Goal: Transaction & Acquisition: Book appointment/travel/reservation

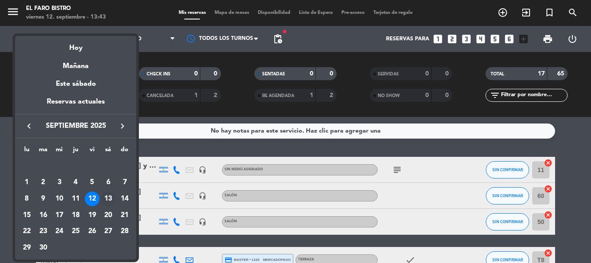
click at [113, 197] on div "13" at bounding box center [108, 198] width 15 height 15
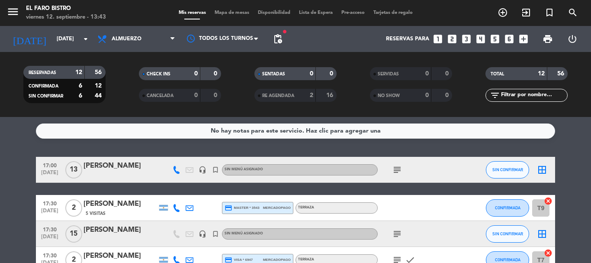
click at [139, 39] on span "Almuerzo" at bounding box center [127, 39] width 30 height 6
click at [138, 74] on div "menu El Faro Bistro [DATE] 12. septiembre - 13:43 Mis reservas Mapa de mesas Di…" at bounding box center [295, 58] width 591 height 117
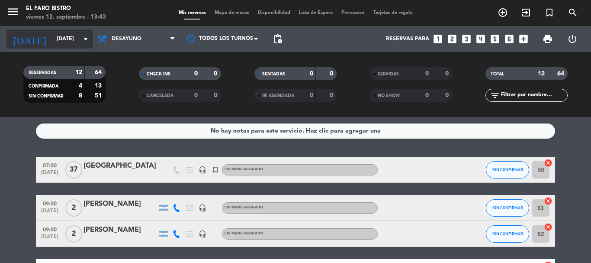
click at [52, 37] on input "[DATE]" at bounding box center [88, 39] width 73 height 15
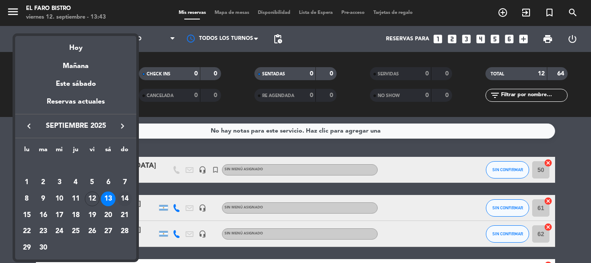
click at [125, 202] on div "14" at bounding box center [124, 198] width 15 height 15
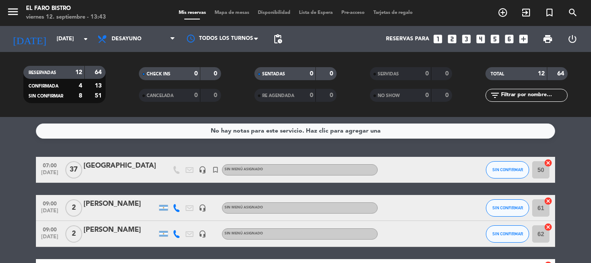
type input "[DATE]"
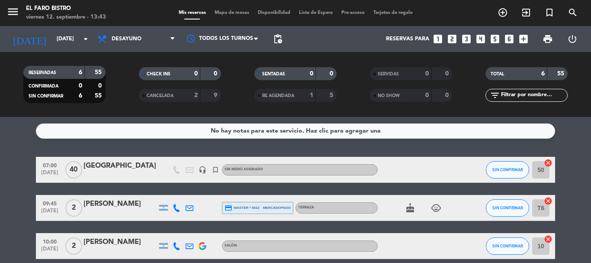
click at [120, 165] on div "[GEOGRAPHIC_DATA]" at bounding box center [121, 165] width 74 height 11
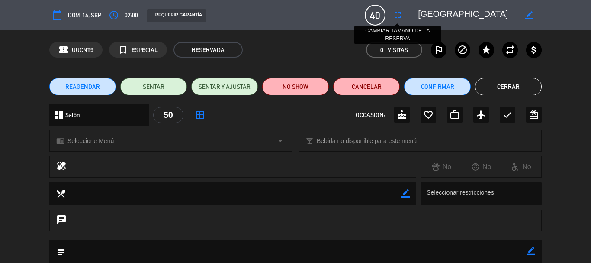
click at [398, 17] on icon "fullscreen" at bounding box center [397, 15] width 10 height 10
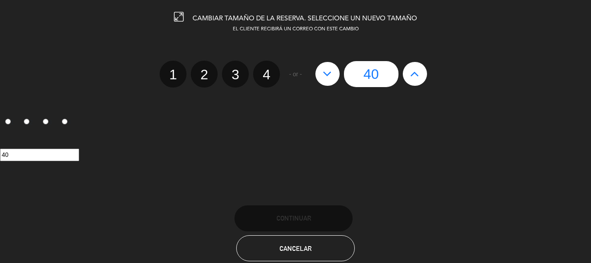
click at [418, 72] on icon at bounding box center [414, 74] width 9 height 14
type input "41"
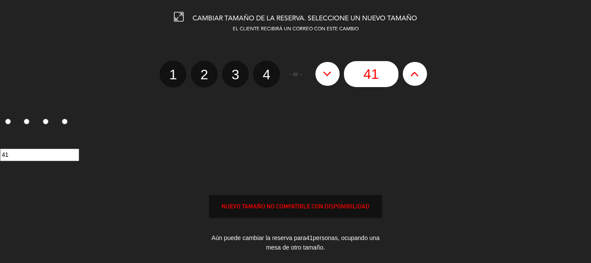
click at [418, 72] on icon at bounding box center [414, 74] width 9 height 14
type input "42"
click at [418, 72] on icon at bounding box center [414, 74] width 9 height 14
type input "43"
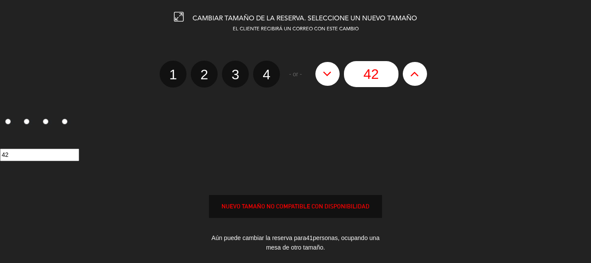
type input "43"
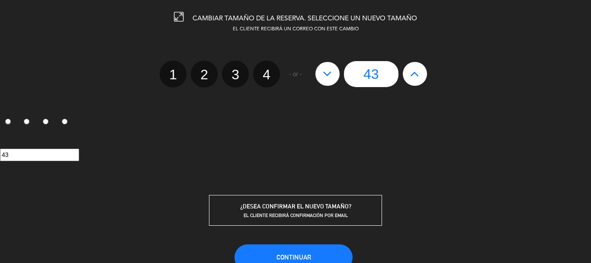
click at [418, 72] on icon at bounding box center [414, 74] width 9 height 14
type input "44"
click at [309, 254] on span "Continuar" at bounding box center [294, 256] width 35 height 7
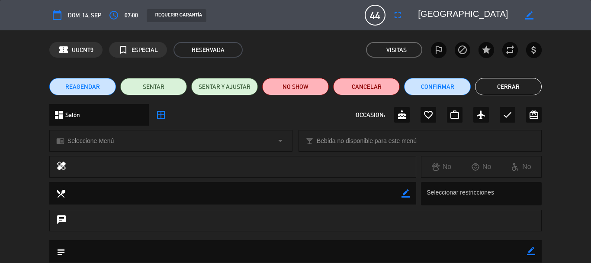
click at [499, 83] on button "Cerrar" at bounding box center [508, 86] width 67 height 17
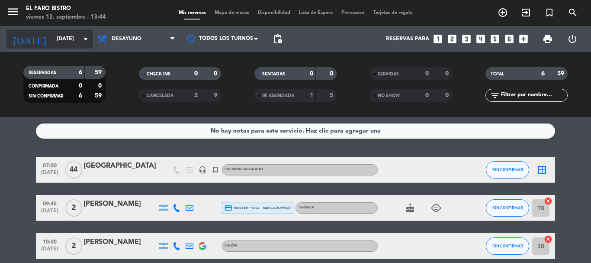
click at [74, 37] on input "[DATE]" at bounding box center [88, 39] width 73 height 15
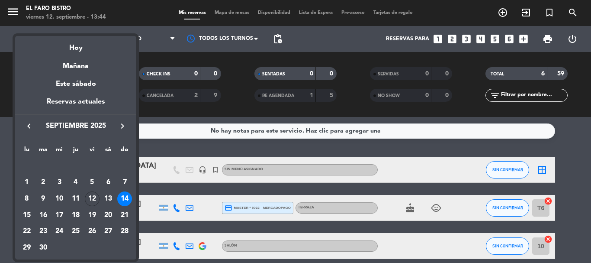
click at [28, 212] on div "15" at bounding box center [26, 215] width 15 height 15
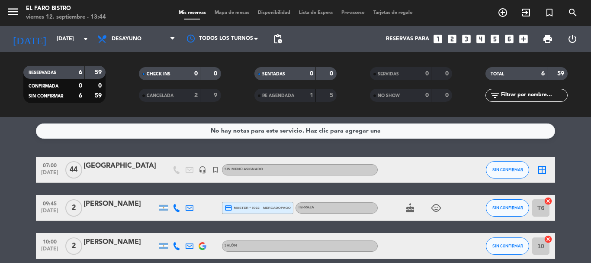
type input "[DATE]"
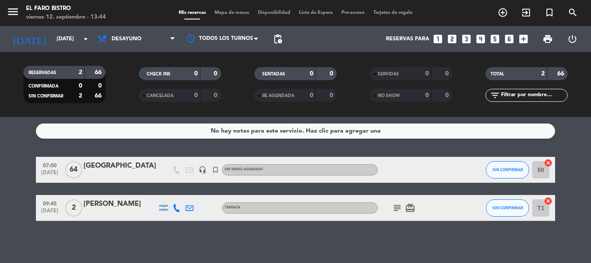
click at [120, 164] on div "[GEOGRAPHIC_DATA]" at bounding box center [121, 165] width 74 height 11
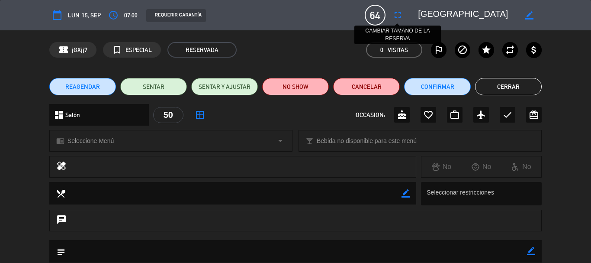
click at [402, 13] on icon "fullscreen" at bounding box center [397, 15] width 10 height 10
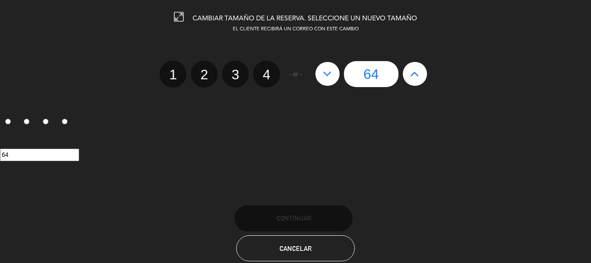
click at [408, 80] on button at bounding box center [415, 73] width 24 height 23
type input "65"
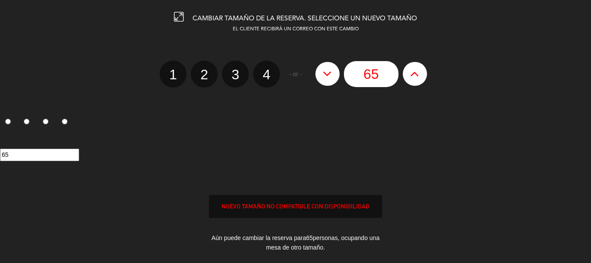
click at [408, 80] on button at bounding box center [415, 73] width 24 height 23
type input "66"
click at [408, 80] on button at bounding box center [415, 73] width 24 height 23
type input "67"
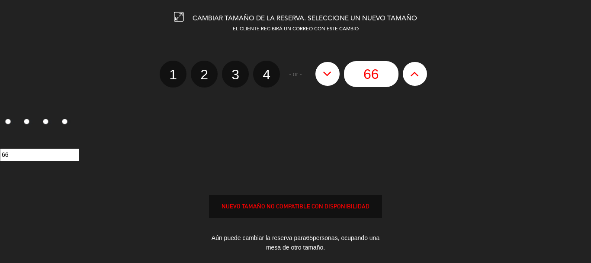
type input "67"
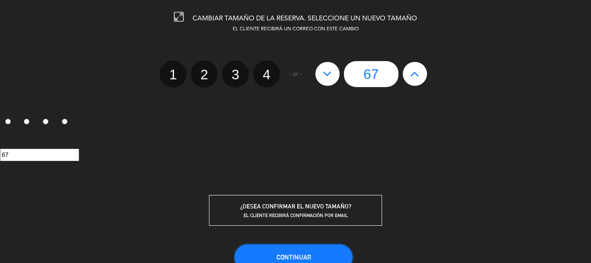
click at [307, 254] on span "Continuar" at bounding box center [294, 256] width 35 height 7
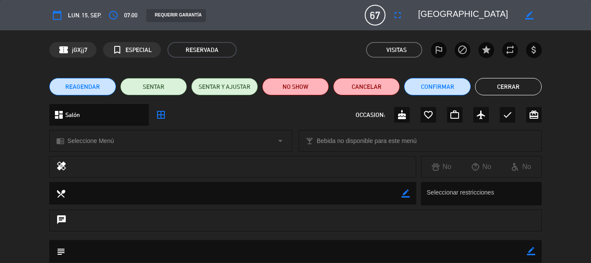
click at [501, 80] on button "Cerrar" at bounding box center [508, 86] width 67 height 17
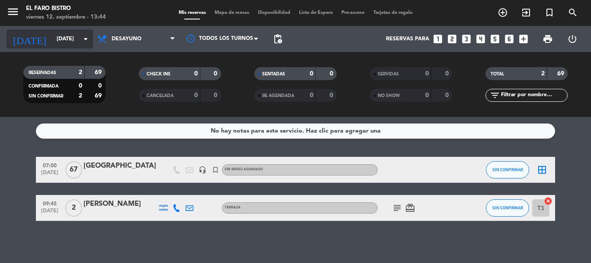
click at [58, 39] on input "[DATE]" at bounding box center [88, 39] width 73 height 15
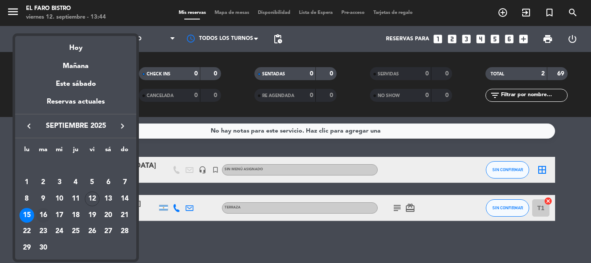
click at [42, 212] on div "16" at bounding box center [43, 215] width 15 height 15
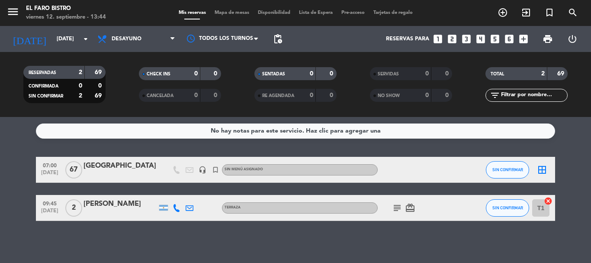
type input "[DATE]"
click at [96, 164] on div "[GEOGRAPHIC_DATA]" at bounding box center [121, 165] width 74 height 11
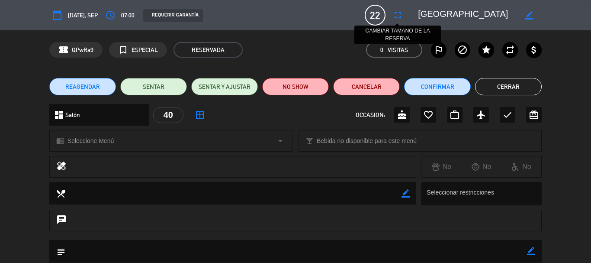
click at [394, 22] on button "fullscreen" at bounding box center [398, 15] width 16 height 16
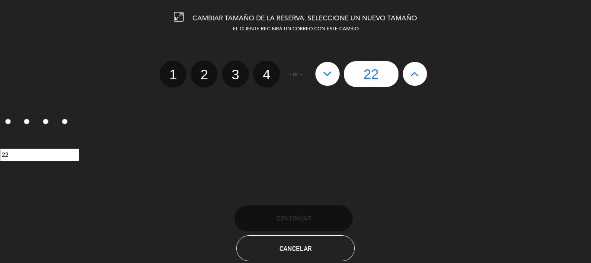
drag, startPoint x: 419, startPoint y: 83, endPoint x: 411, endPoint y: 87, distance: 9.1
click at [419, 82] on button at bounding box center [415, 73] width 24 height 23
type input "23"
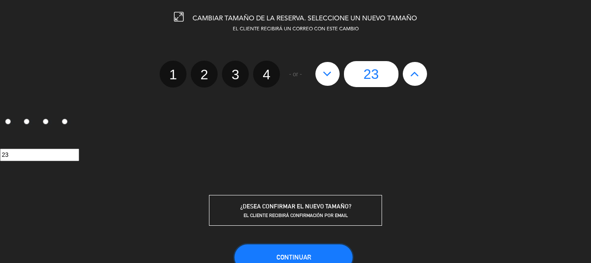
drag, startPoint x: 299, startPoint y: 258, endPoint x: 288, endPoint y: 260, distance: 11.1
click at [299, 257] on span "Continuar" at bounding box center [294, 256] width 35 height 7
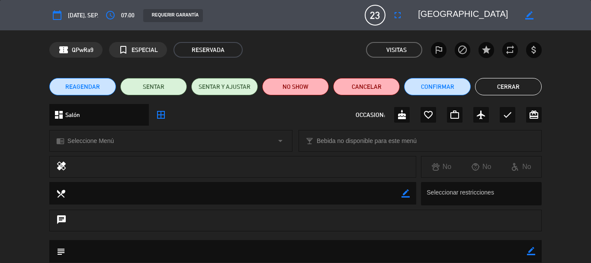
click at [505, 81] on button "Cerrar" at bounding box center [508, 86] width 67 height 17
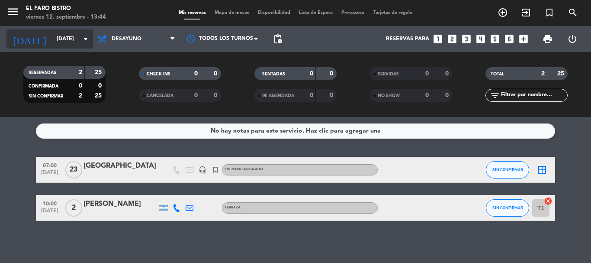
click at [71, 40] on input "[DATE]" at bounding box center [88, 39] width 73 height 15
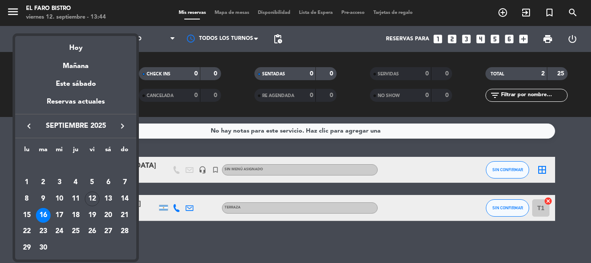
click at [61, 211] on div "17" at bounding box center [59, 215] width 15 height 15
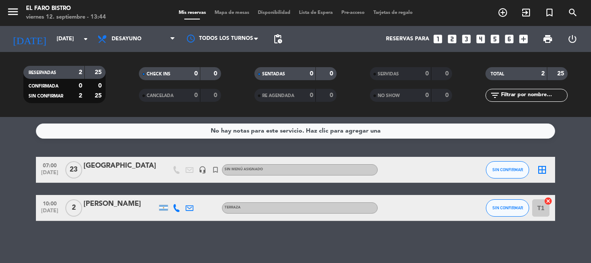
type input "[DATE]"
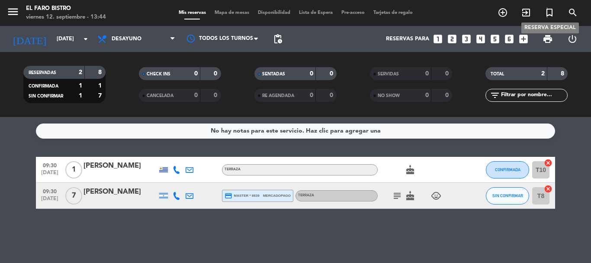
click at [548, 9] on icon "turned_in_not" at bounding box center [549, 12] width 10 height 10
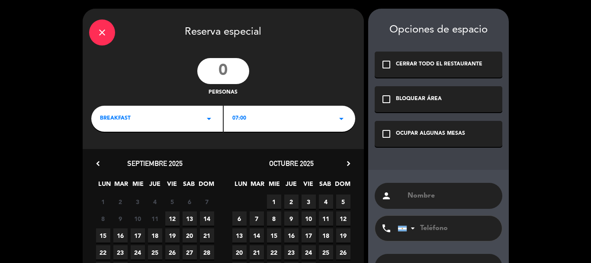
click at [235, 74] on input "number" at bounding box center [223, 71] width 52 height 26
type input "28"
click at [137, 235] on span "17" at bounding box center [138, 235] width 14 height 14
click at [384, 133] on icon "check_box_outline_blank" at bounding box center [386, 134] width 10 height 10
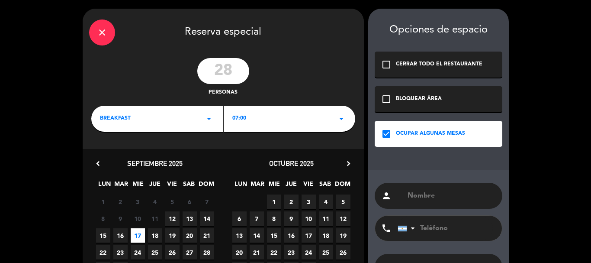
click at [420, 195] on input "text" at bounding box center [451, 196] width 89 height 12
type input "d"
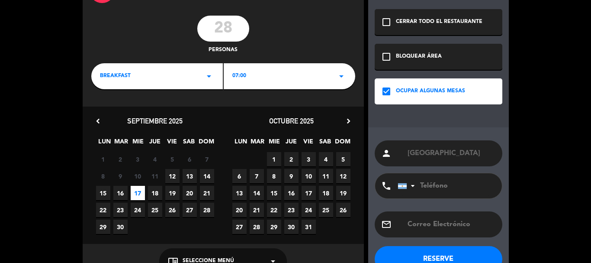
scroll to position [66, 0]
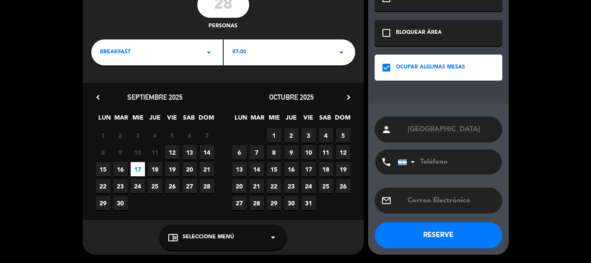
type input "[GEOGRAPHIC_DATA]"
click at [443, 198] on input "text" at bounding box center [451, 200] width 89 height 12
click at [423, 235] on button "RESERVE" at bounding box center [439, 235] width 128 height 26
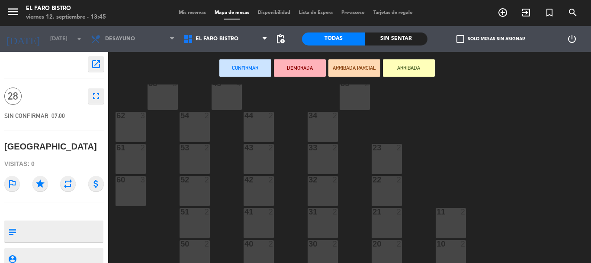
scroll to position [123, 0]
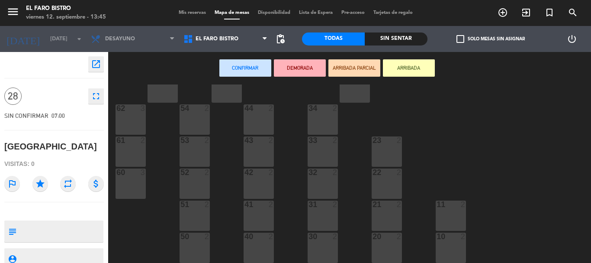
click at [252, 125] on div "44 2" at bounding box center [259, 119] width 30 height 30
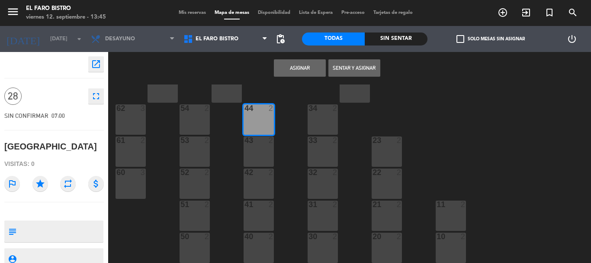
click at [255, 147] on div "43 2" at bounding box center [259, 151] width 30 height 30
click at [251, 183] on div "42 2" at bounding box center [259, 183] width 30 height 30
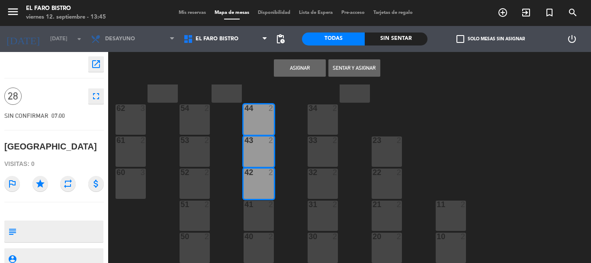
click at [254, 215] on div "41 2" at bounding box center [259, 215] width 30 height 30
click at [260, 243] on div "40 2" at bounding box center [259, 247] width 30 height 30
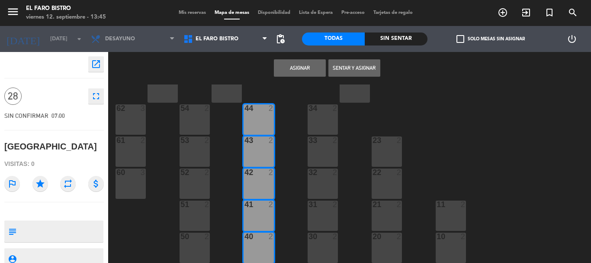
click at [314, 69] on button "Asignar" at bounding box center [300, 67] width 52 height 17
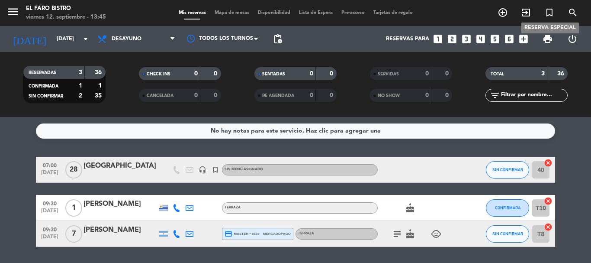
click at [552, 13] on icon "turned_in_not" at bounding box center [549, 12] width 10 height 10
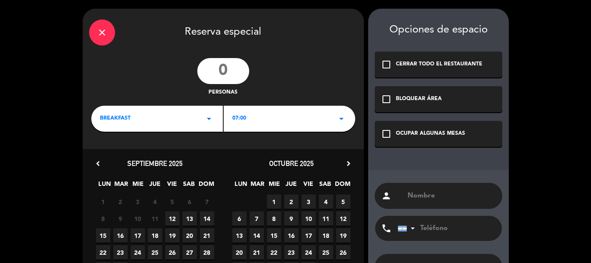
click at [234, 72] on input "number" at bounding box center [223, 71] width 52 height 26
type input "21"
click at [154, 235] on span "18" at bounding box center [155, 235] width 14 height 14
click at [389, 131] on icon "check_box_outline_blank" at bounding box center [386, 134] width 10 height 10
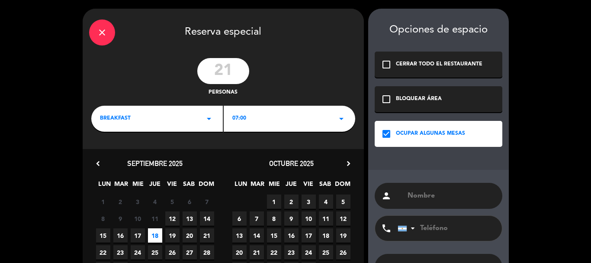
click at [432, 195] on input "text" at bounding box center [451, 196] width 89 height 12
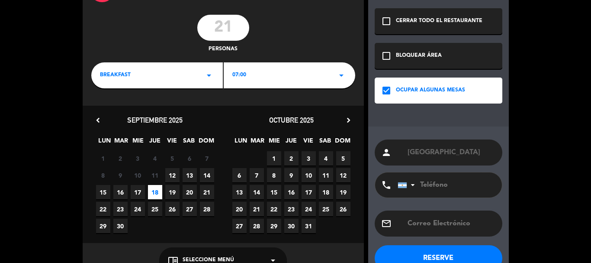
type input "[GEOGRAPHIC_DATA]"
click at [442, 255] on button "RESERVE" at bounding box center [439, 258] width 128 height 26
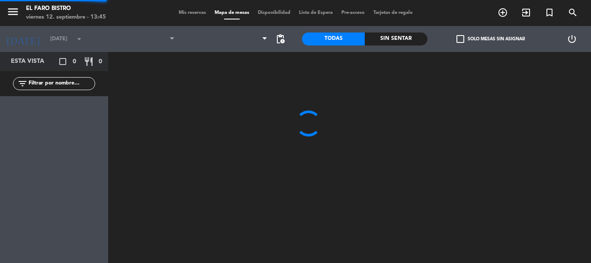
type input "[DEMOGRAPHIC_DATA][DATE]"
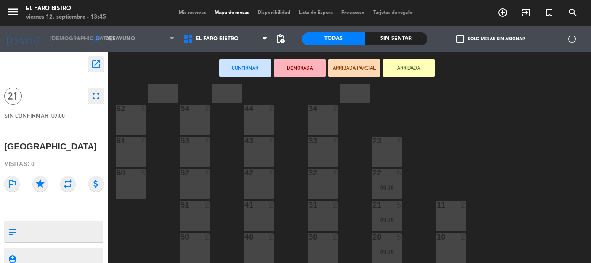
scroll to position [123, 0]
click at [244, 123] on div "44 2" at bounding box center [259, 119] width 30 height 30
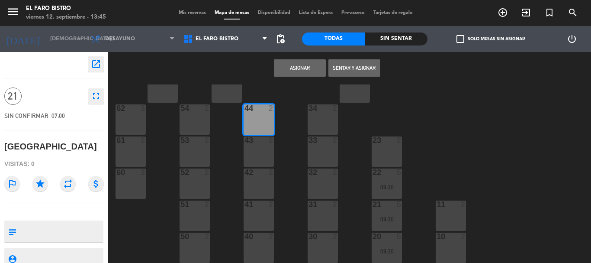
click at [258, 147] on div "43 2" at bounding box center [259, 151] width 30 height 30
click at [260, 183] on div "42 2" at bounding box center [259, 183] width 30 height 30
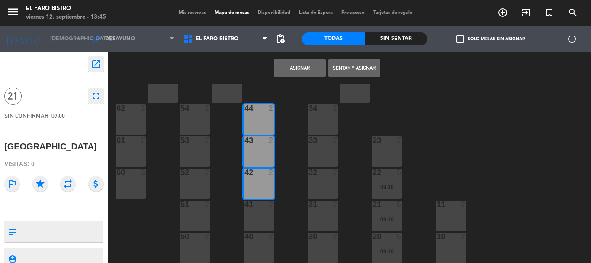
click at [262, 211] on div "41 2" at bounding box center [259, 215] width 30 height 30
click at [262, 237] on div "TAUX 3 T5 3 T4 3 [MEDICAL_DATA] 3 T6 3 T2 3 T7 4 T8 2 T9 2 T10 2 T1 4 10:00 63 …" at bounding box center [352, 173] width 477 height 178
click at [260, 242] on div "40 2" at bounding box center [259, 247] width 30 height 30
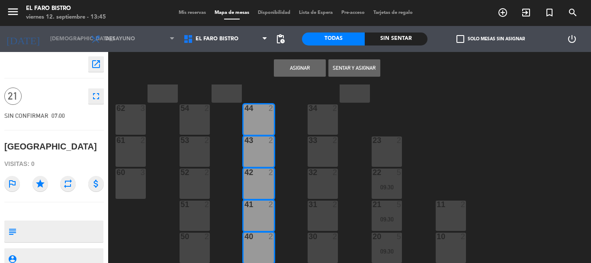
click at [299, 60] on button "Asignar" at bounding box center [300, 67] width 52 height 17
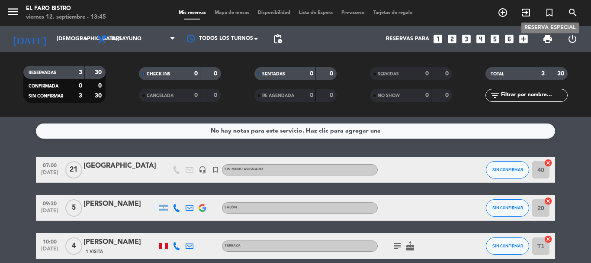
click at [549, 16] on icon "turned_in_not" at bounding box center [549, 12] width 10 height 10
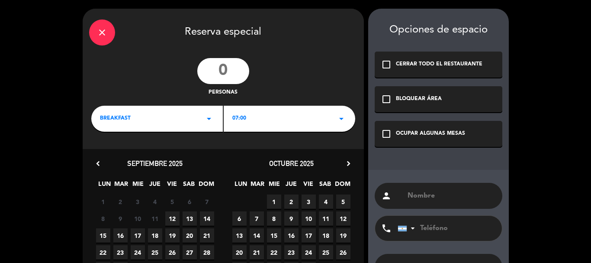
click at [230, 69] on input "number" at bounding box center [223, 71] width 52 height 26
type input "24"
click at [175, 232] on span "19" at bounding box center [172, 235] width 14 height 14
click at [387, 136] on icon "check_box_outline_blank" at bounding box center [386, 134] width 10 height 10
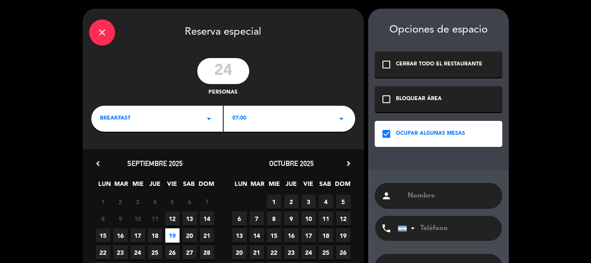
click at [460, 194] on input "text" at bounding box center [451, 196] width 89 height 12
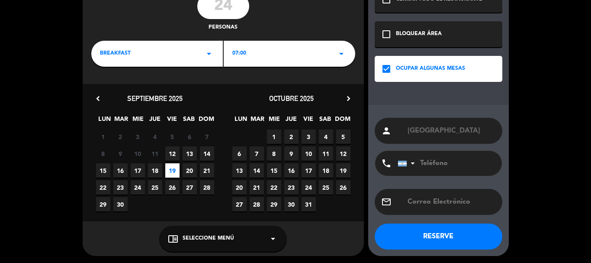
scroll to position [66, 0]
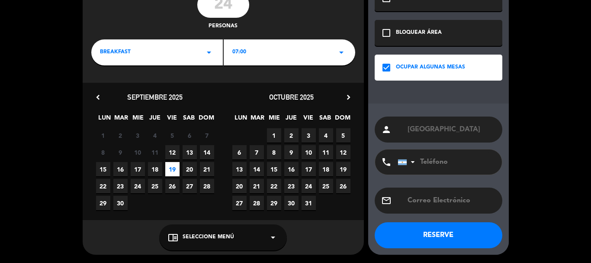
type input "[GEOGRAPHIC_DATA]"
click at [449, 241] on button "RESERVE" at bounding box center [439, 235] width 128 height 26
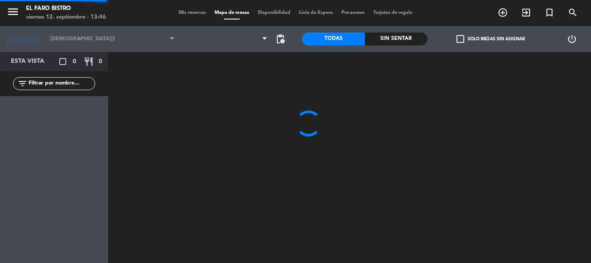
type input "[DATE]"
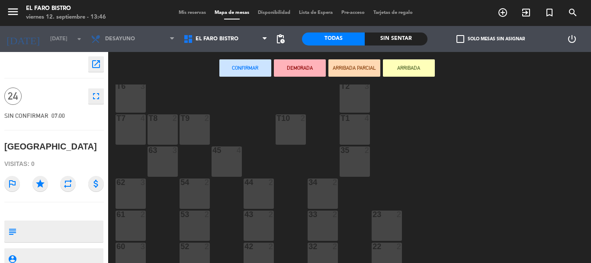
scroll to position [123, 0]
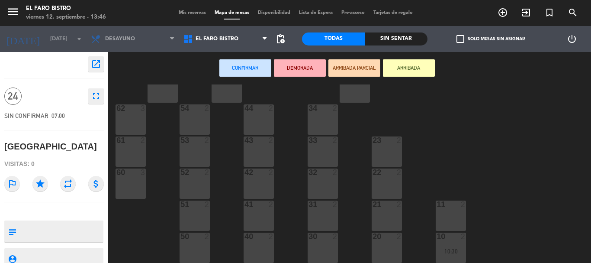
click at [199, 118] on div "54 2" at bounding box center [195, 119] width 30 height 30
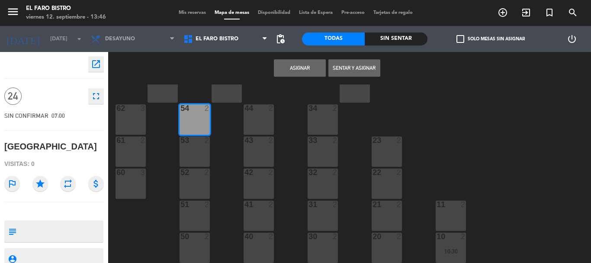
click at [206, 157] on div "53 2" at bounding box center [195, 151] width 30 height 30
click at [195, 193] on div "52 2" at bounding box center [195, 183] width 30 height 30
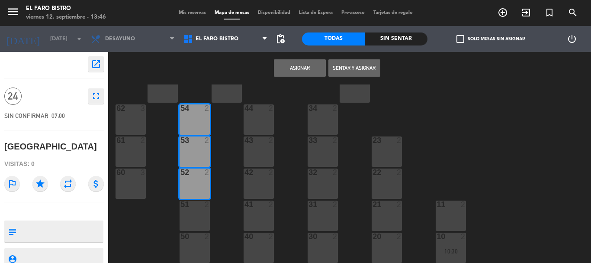
click at [197, 218] on div "51 2" at bounding box center [195, 215] width 30 height 30
click at [191, 240] on div at bounding box center [194, 236] width 14 height 8
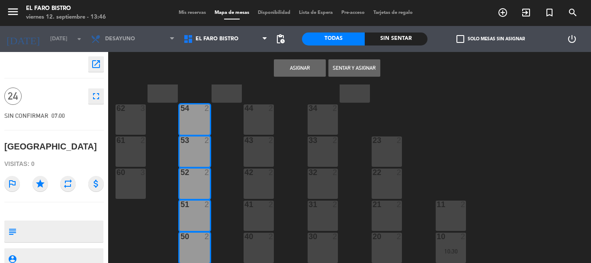
click at [284, 69] on button "Asignar" at bounding box center [300, 67] width 52 height 17
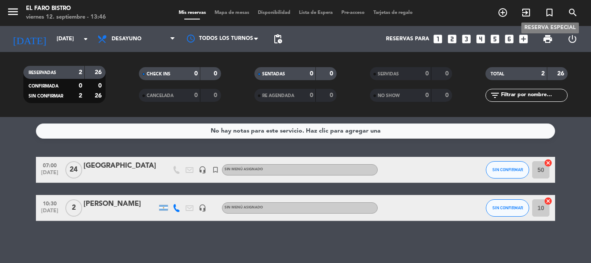
click at [550, 12] on icon "turned_in_not" at bounding box center [549, 12] width 10 height 10
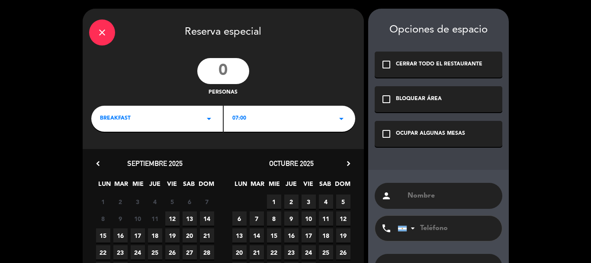
click at [222, 76] on input "number" at bounding box center [223, 71] width 52 height 26
type input "53"
click at [188, 237] on span "20" at bounding box center [190, 235] width 14 height 14
click at [389, 134] on icon "check_box_outline_blank" at bounding box center [386, 134] width 10 height 10
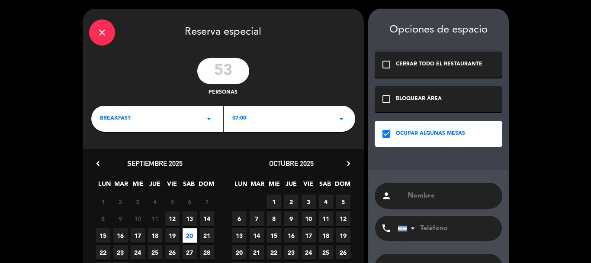
click at [421, 196] on input "text" at bounding box center [451, 196] width 89 height 12
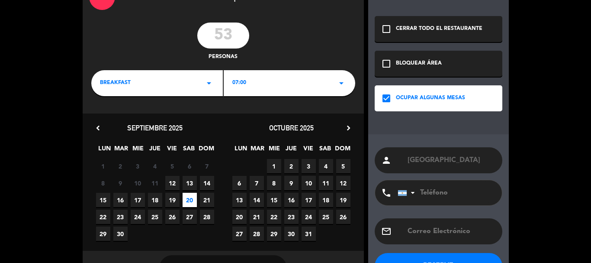
scroll to position [66, 0]
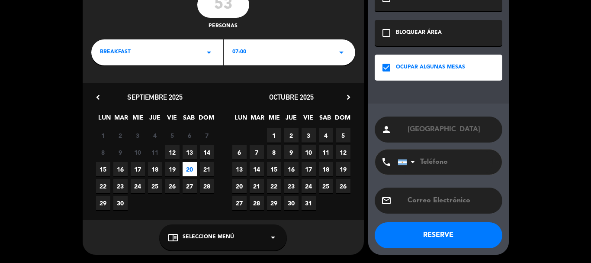
type input "[GEOGRAPHIC_DATA]"
click at [439, 232] on button "RESERVE" at bounding box center [439, 235] width 128 height 26
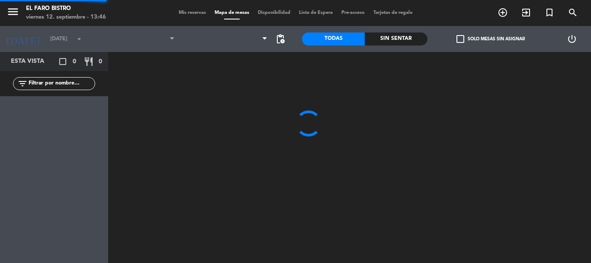
type input "[DATE]"
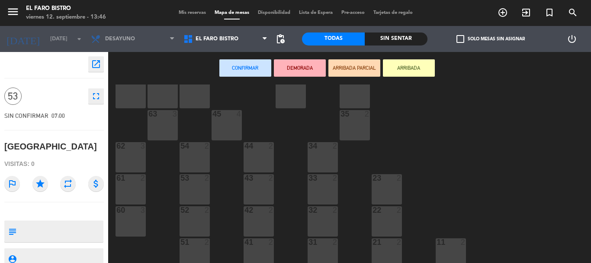
scroll to position [87, 0]
click at [193, 153] on div "54 2" at bounding box center [195, 156] width 30 height 30
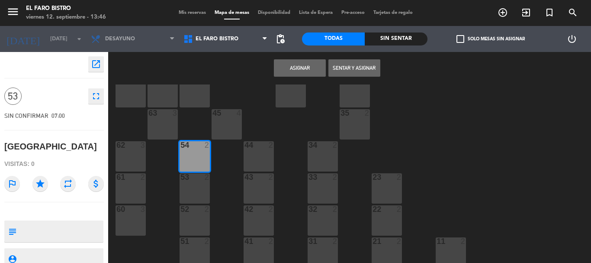
click at [195, 191] on div "53 2" at bounding box center [195, 188] width 30 height 30
click at [201, 227] on div "52 2" at bounding box center [195, 220] width 30 height 30
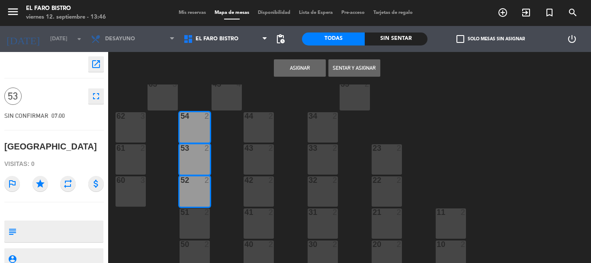
scroll to position [123, 0]
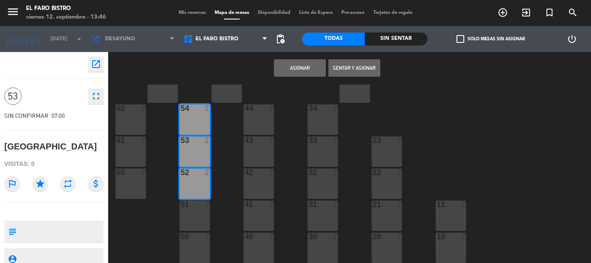
click at [196, 214] on div "51 2" at bounding box center [195, 215] width 30 height 30
click at [196, 243] on div "50 2" at bounding box center [195, 247] width 30 height 30
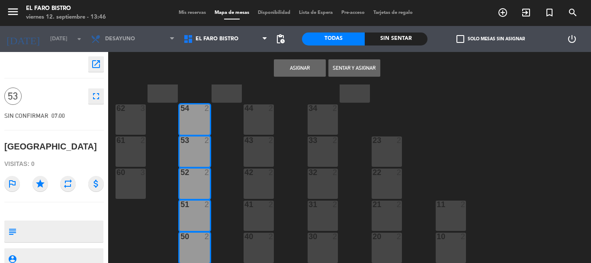
click at [310, 70] on button "Asignar" at bounding box center [300, 67] width 52 height 17
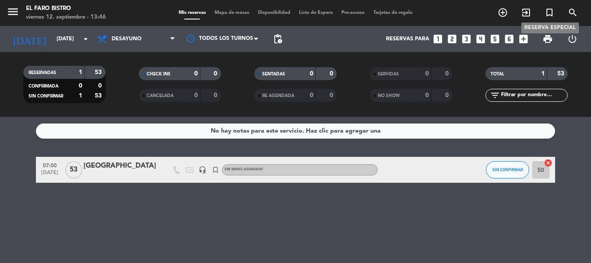
click at [549, 12] on icon "turned_in_not" at bounding box center [549, 12] width 10 height 10
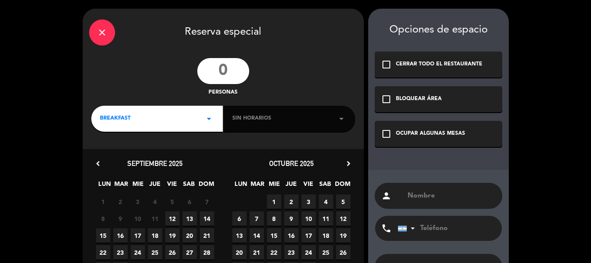
click at [236, 78] on input "number" at bounding box center [223, 71] width 52 height 26
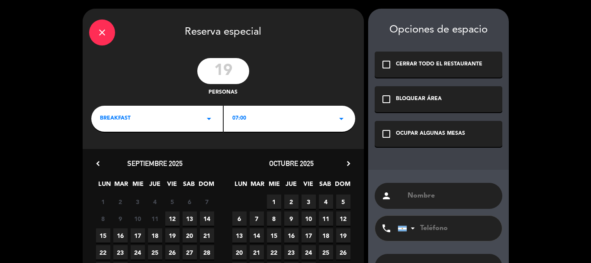
type input "19"
click at [210, 233] on span "21" at bounding box center [207, 235] width 14 height 14
click at [389, 135] on icon "check_box_outline_blank" at bounding box center [386, 134] width 10 height 10
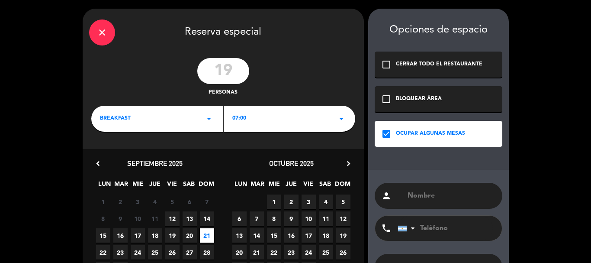
click at [424, 190] on input "text" at bounding box center [451, 196] width 89 height 12
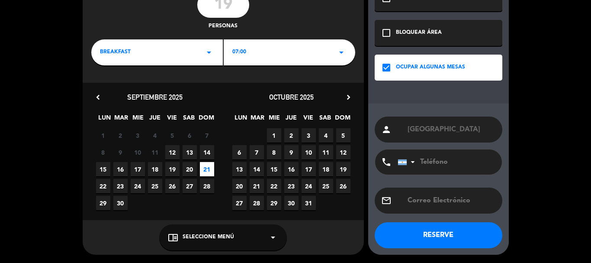
type input "[GEOGRAPHIC_DATA]"
click at [427, 235] on button "RESERVE" at bounding box center [439, 235] width 128 height 26
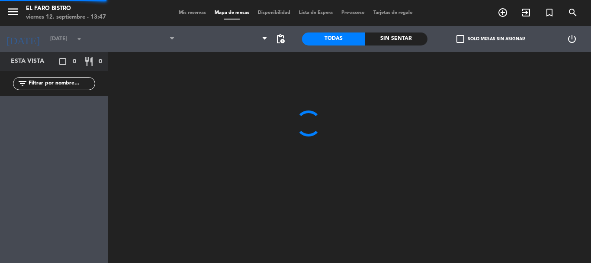
type input "[DATE]"
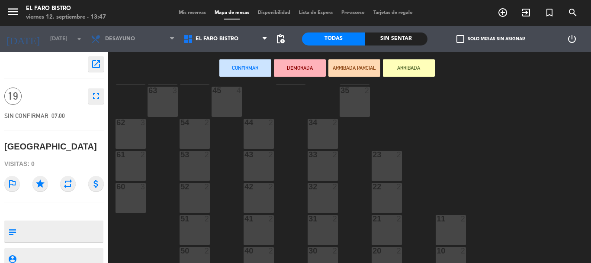
scroll to position [123, 0]
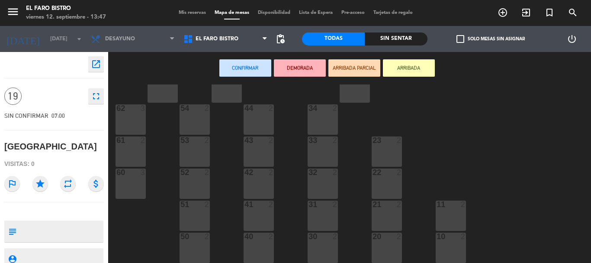
click at [194, 132] on div "54 2" at bounding box center [195, 119] width 30 height 30
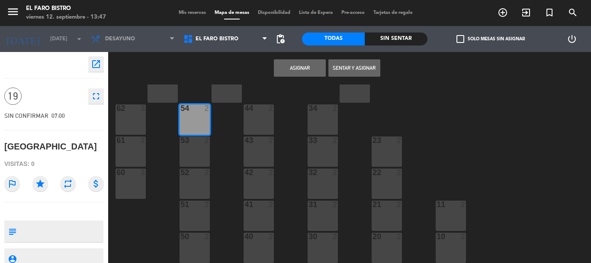
click at [190, 151] on div "53 2" at bounding box center [195, 151] width 30 height 30
click at [199, 183] on div "52 2" at bounding box center [195, 183] width 30 height 30
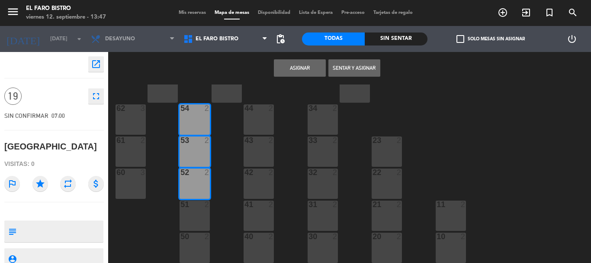
click at [189, 215] on div "51 2" at bounding box center [195, 215] width 30 height 30
click at [188, 242] on div "50 2" at bounding box center [195, 247] width 30 height 30
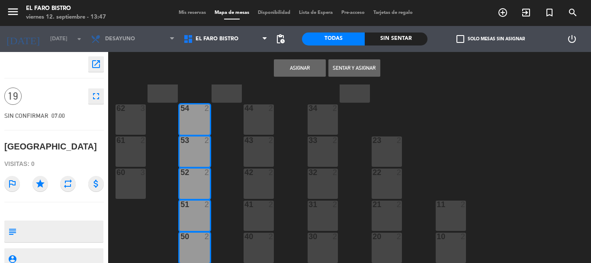
click at [295, 72] on button "Asignar" at bounding box center [300, 67] width 52 height 17
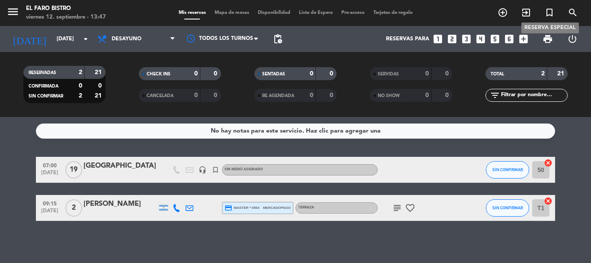
click at [549, 12] on icon "turned_in_not" at bounding box center [549, 12] width 10 height 10
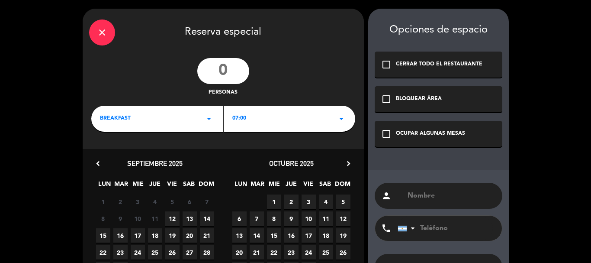
click at [223, 77] on input "number" at bounding box center [223, 71] width 52 height 26
type input "19"
click at [108, 254] on span "22" at bounding box center [103, 252] width 14 height 14
click at [389, 132] on icon "check_box_outline_blank" at bounding box center [386, 134] width 10 height 10
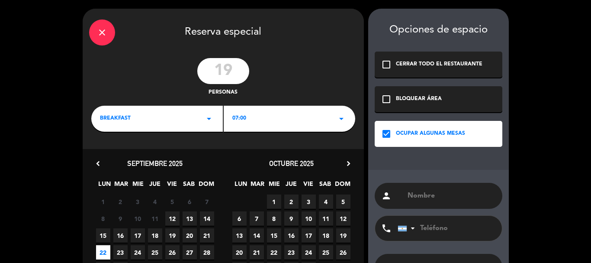
click at [424, 201] on input "text" at bounding box center [451, 196] width 89 height 12
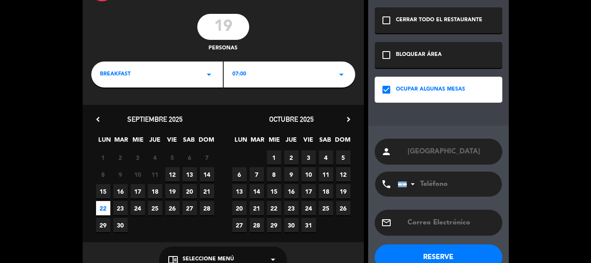
scroll to position [66, 0]
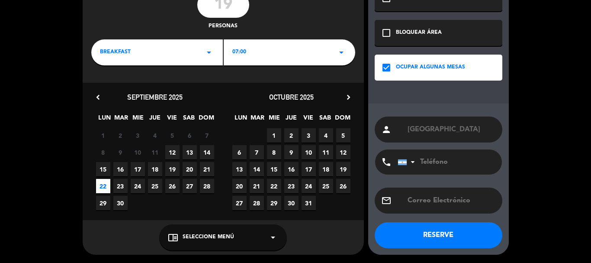
type input "[GEOGRAPHIC_DATA]"
click at [434, 230] on button "RESERVE" at bounding box center [439, 235] width 128 height 26
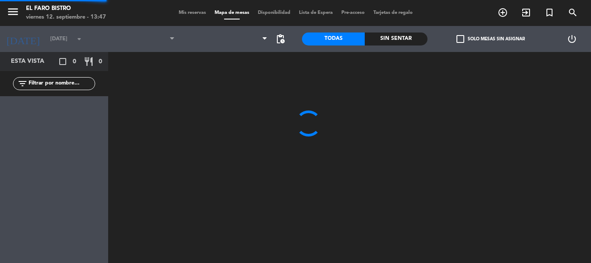
type input "[DATE]"
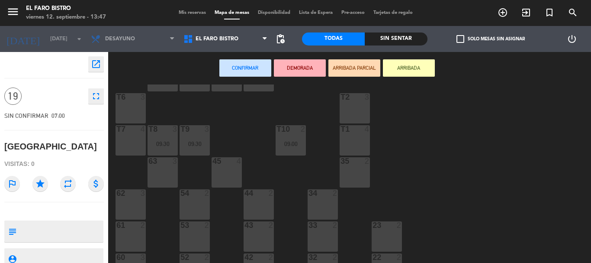
scroll to position [87, 0]
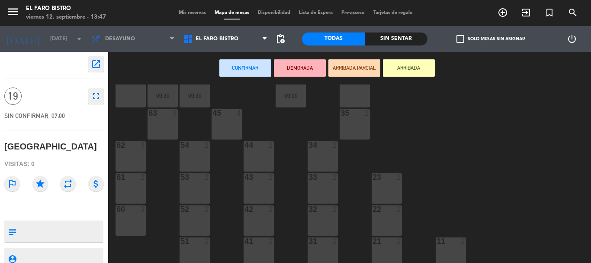
click at [189, 157] on div "54 2" at bounding box center [195, 156] width 30 height 30
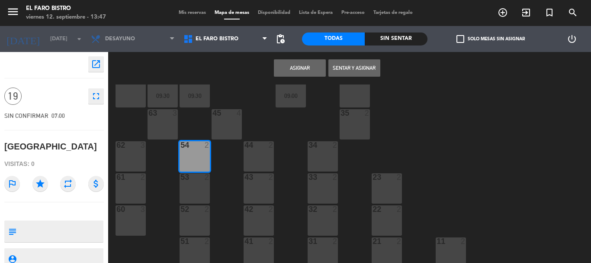
click at [192, 189] on div "53 2" at bounding box center [195, 188] width 30 height 30
click at [203, 232] on div "52 2" at bounding box center [195, 220] width 30 height 30
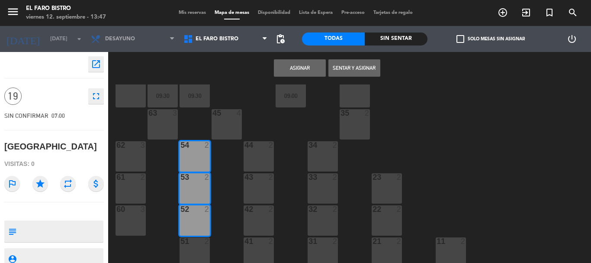
click at [200, 246] on div "51 2" at bounding box center [195, 241] width 30 height 9
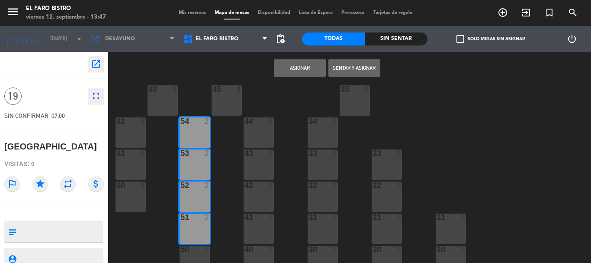
scroll to position [123, 0]
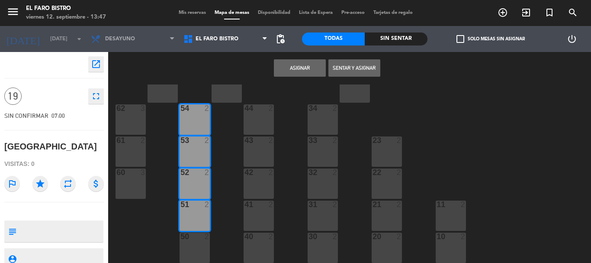
click at [197, 243] on div "50 2" at bounding box center [195, 247] width 30 height 30
click at [306, 67] on button "Asignar" at bounding box center [300, 67] width 52 height 17
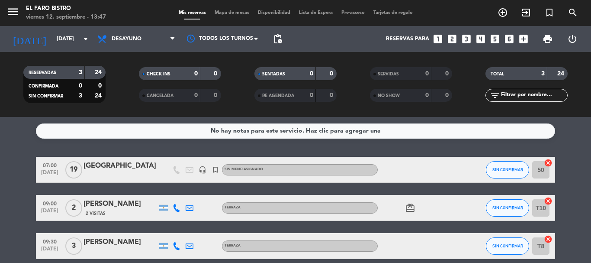
scroll to position [39, 0]
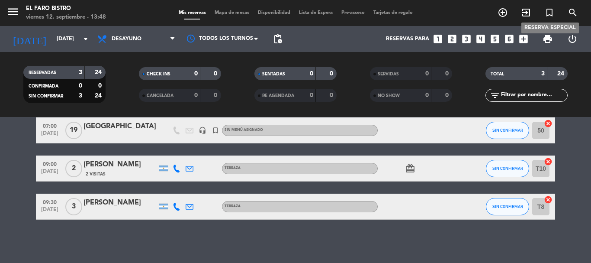
click at [553, 13] on icon "turned_in_not" at bounding box center [549, 12] width 10 height 10
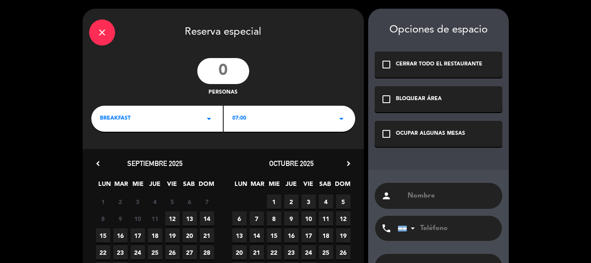
click at [232, 77] on input "number" at bounding box center [223, 71] width 52 height 26
type input "26"
click at [119, 253] on span "23" at bounding box center [120, 252] width 14 height 14
click at [387, 137] on icon "check_box_outline_blank" at bounding box center [386, 134] width 10 height 10
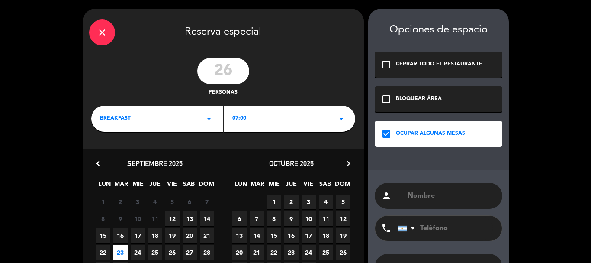
click at [437, 203] on div "person" at bounding box center [439, 196] width 128 height 26
click at [443, 194] on input "text" at bounding box center [451, 196] width 89 height 12
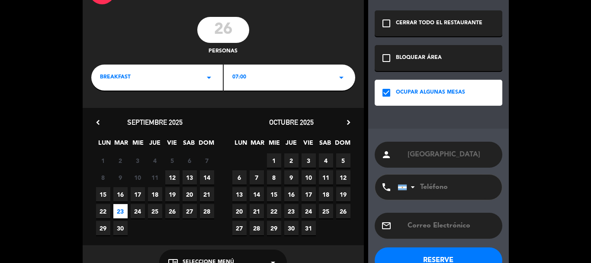
scroll to position [66, 0]
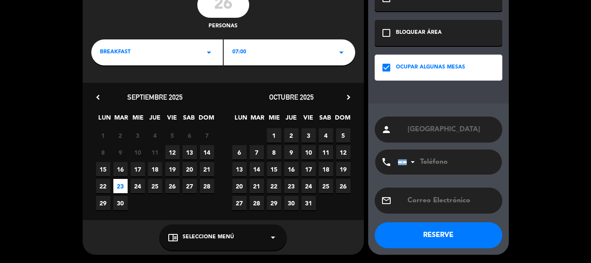
type input "[GEOGRAPHIC_DATA]"
click at [459, 235] on button "RESERVE" at bounding box center [439, 235] width 128 height 26
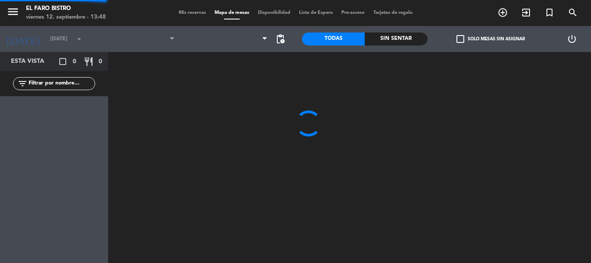
type input "[DATE]"
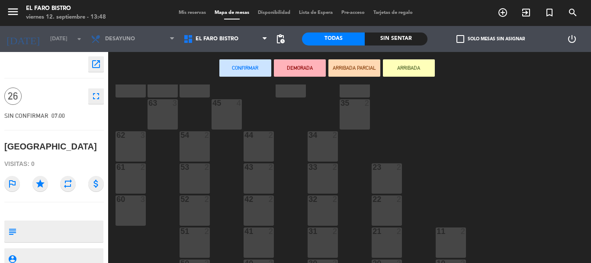
scroll to position [123, 0]
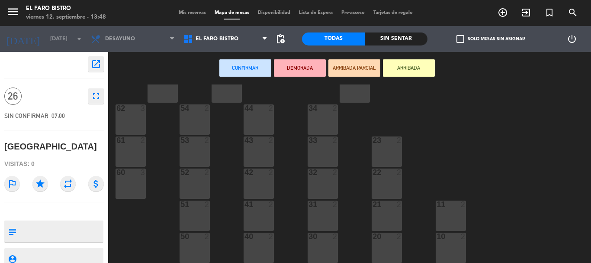
click at [199, 120] on div "54 2" at bounding box center [195, 119] width 30 height 30
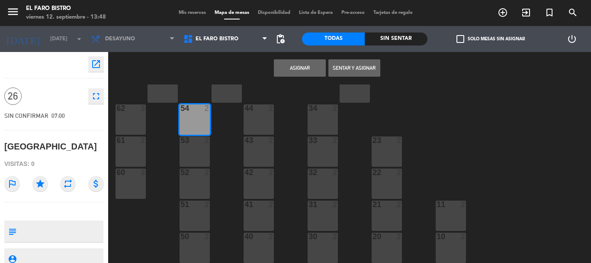
click at [203, 142] on div "2" at bounding box center [209, 140] width 14 height 8
drag, startPoint x: 206, startPoint y: 180, endPoint x: 201, endPoint y: 186, distance: 8.7
click at [205, 181] on div "52 2" at bounding box center [195, 183] width 30 height 30
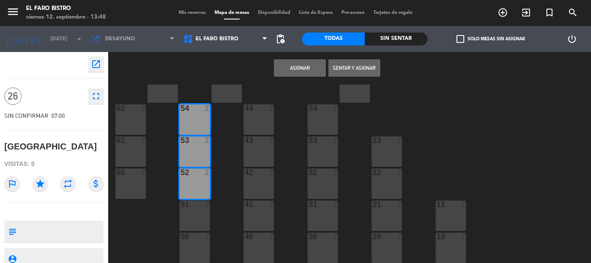
drag, startPoint x: 196, startPoint y: 210, endPoint x: 197, endPoint y: 216, distance: 5.6
click at [196, 211] on div "51 2" at bounding box center [195, 215] width 30 height 30
click at [203, 244] on div "50 2" at bounding box center [195, 247] width 30 height 30
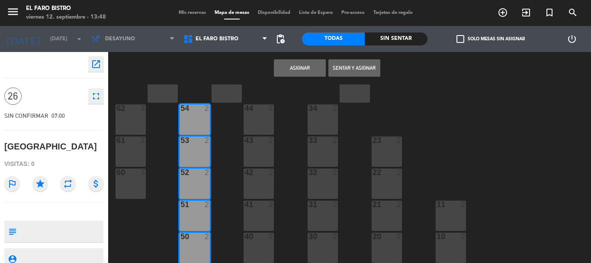
click at [300, 66] on button "Asignar" at bounding box center [300, 67] width 52 height 17
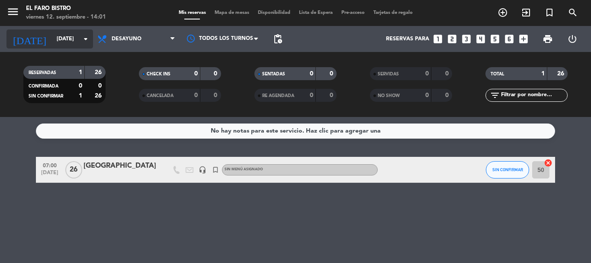
click at [52, 40] on input "[DATE]" at bounding box center [88, 39] width 73 height 15
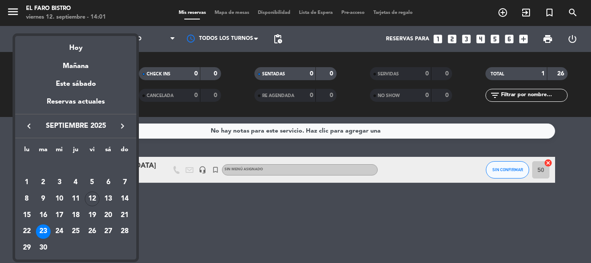
click at [119, 124] on icon "keyboard_arrow_right" at bounding box center [122, 126] width 10 height 10
click at [29, 127] on icon "keyboard_arrow_left" at bounding box center [29, 126] width 10 height 10
click at [75, 229] on div "27" at bounding box center [75, 231] width 15 height 15
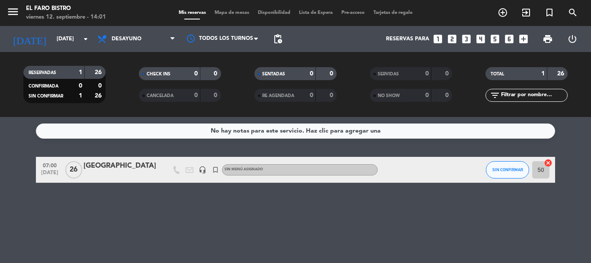
type input "[DEMOGRAPHIC_DATA][DATE]"
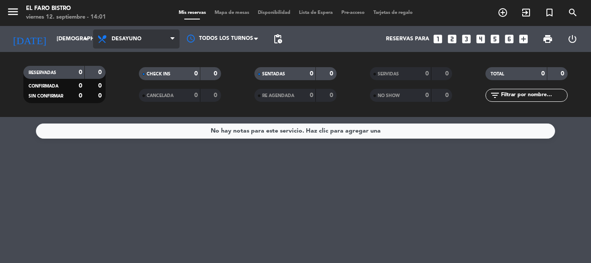
drag, startPoint x: 146, startPoint y: 37, endPoint x: 145, endPoint y: 62, distance: 25.1
click at [146, 37] on span "Desayuno" at bounding box center [136, 38] width 87 height 19
click at [116, 135] on ng-component "menu El Faro Bistro [DATE] 12. septiembre - 14:01 Mis reservas Mapa de mesas Di…" at bounding box center [295, 131] width 591 height 263
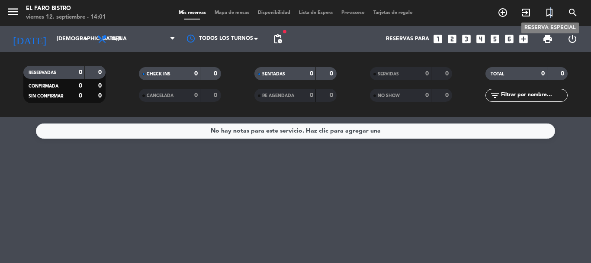
click at [551, 16] on icon "turned_in_not" at bounding box center [549, 12] width 10 height 10
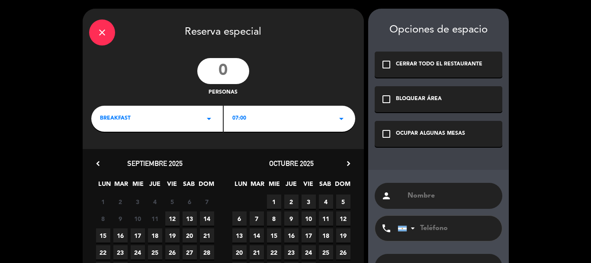
click at [232, 72] on input "number" at bounding box center [223, 71] width 52 height 26
type input "60"
click at [194, 119] on div "BREAKFAST arrow_drop_down" at bounding box center [157, 119] width 132 height 26
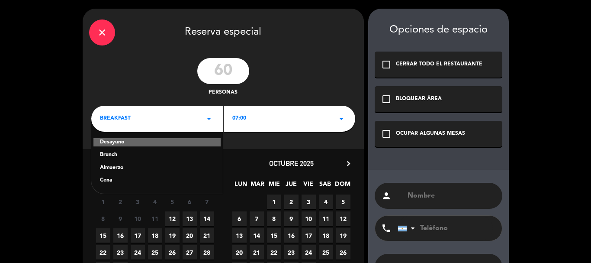
click at [109, 181] on div "Cena" at bounding box center [157, 180] width 114 height 9
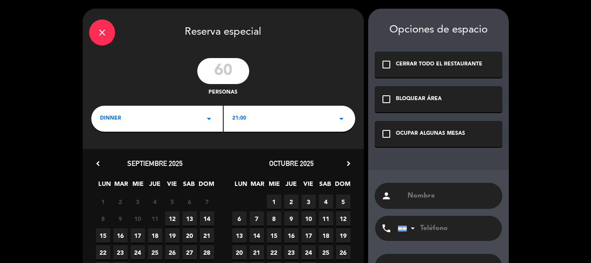
click at [258, 122] on div "21:00 arrow_drop_down" at bounding box center [290, 119] width 132 height 26
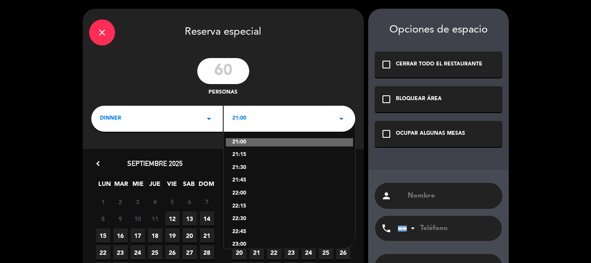
click at [246, 125] on div "21:00 arrow_drop_down" at bounding box center [290, 119] width 132 height 26
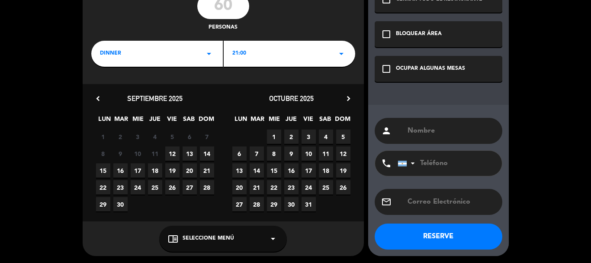
scroll to position [66, 0]
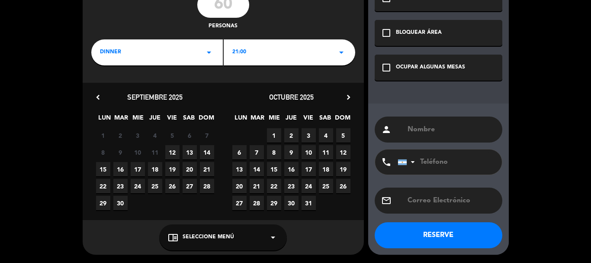
click at [190, 188] on span "27" at bounding box center [190, 186] width 14 height 14
click at [384, 67] on icon "check_box_outline_blank" at bounding box center [386, 67] width 10 height 10
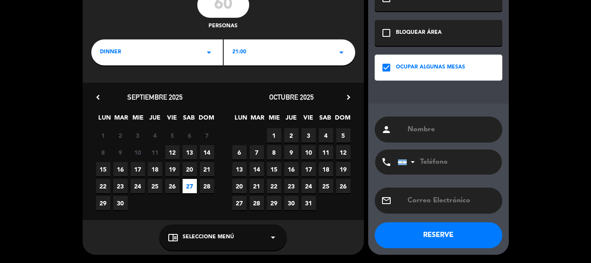
click at [418, 135] on div "person" at bounding box center [439, 129] width 128 height 26
click at [423, 130] on input "text" at bounding box center [451, 129] width 89 height 12
type input "r"
type input "[PERSON_NAME]"
click at [444, 231] on button "RESERVE" at bounding box center [439, 235] width 128 height 26
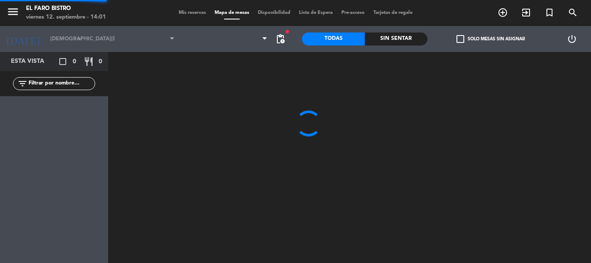
type input "[DATE]"
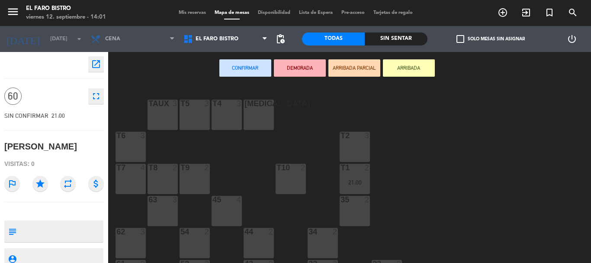
click at [71, 228] on textarea at bounding box center [61, 231] width 83 height 18
drag, startPoint x: 64, startPoint y: 232, endPoint x: 15, endPoint y: 226, distance: 49.8
click at [15, 226] on div "subject" at bounding box center [53, 231] width 99 height 22
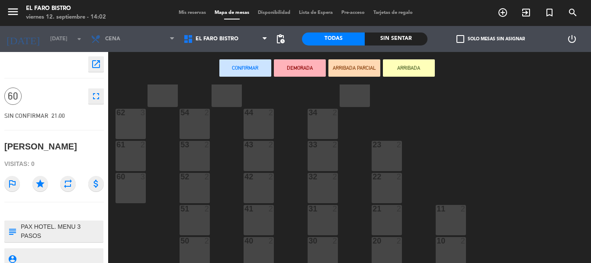
scroll to position [123, 0]
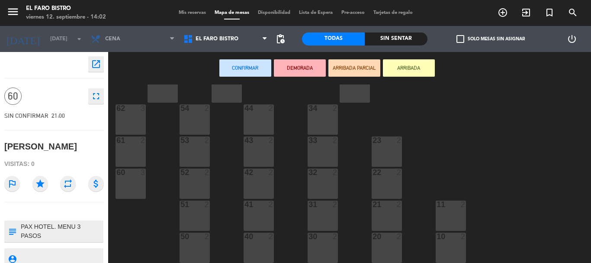
type textarea "PAX HOTEL. MENU 3 PASOS"
drag, startPoint x: 203, startPoint y: 116, endPoint x: 208, endPoint y: 129, distance: 13.7
click at [204, 119] on div "54 2" at bounding box center [195, 119] width 30 height 30
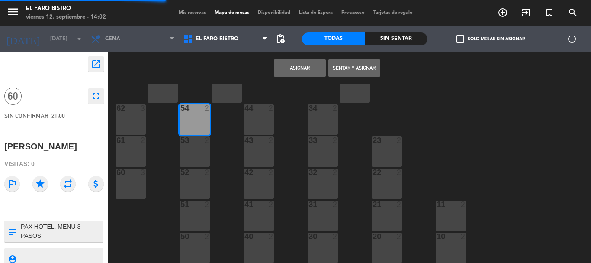
drag, startPoint x: 212, startPoint y: 162, endPoint x: 203, endPoint y: 155, distance: 11.4
click at [211, 162] on div "TAUX 3 T5 3 T4 3 [MEDICAL_DATA] 3 T6 3 T2 3 T7 4 T8 2 T9 2 T10 2 T1 2 21:00 63 …" at bounding box center [352, 173] width 477 height 178
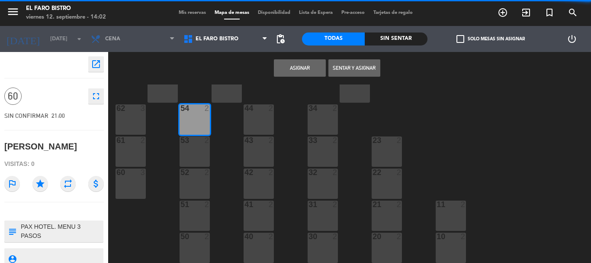
drag, startPoint x: 197, startPoint y: 151, endPoint x: 202, endPoint y: 169, distance: 18.8
click at [198, 153] on div "53 2" at bounding box center [195, 151] width 30 height 30
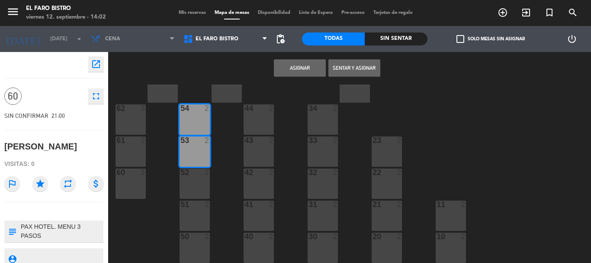
click at [204, 190] on div "52 2" at bounding box center [195, 183] width 30 height 30
drag, startPoint x: 199, startPoint y: 213, endPoint x: 199, endPoint y: 234, distance: 20.8
click at [198, 214] on div "51 2" at bounding box center [195, 215] width 30 height 30
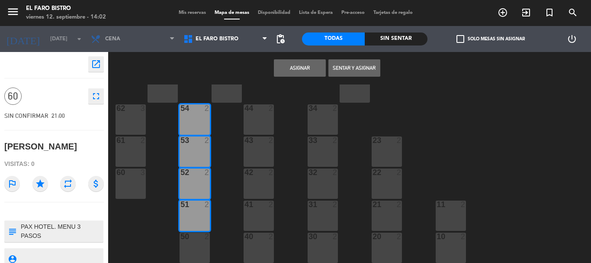
drag, startPoint x: 201, startPoint y: 237, endPoint x: 248, endPoint y: 153, distance: 96.1
click at [200, 234] on div at bounding box center [194, 236] width 14 height 8
click at [284, 71] on button "Asignar" at bounding box center [300, 67] width 52 height 17
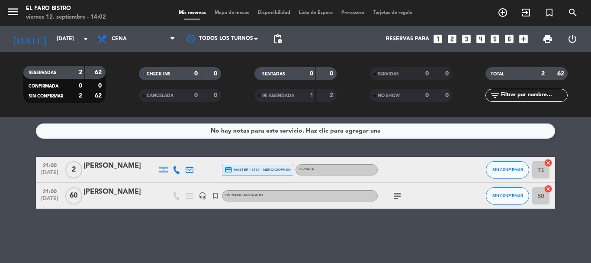
click at [101, 193] on div "[PERSON_NAME]" at bounding box center [121, 191] width 74 height 11
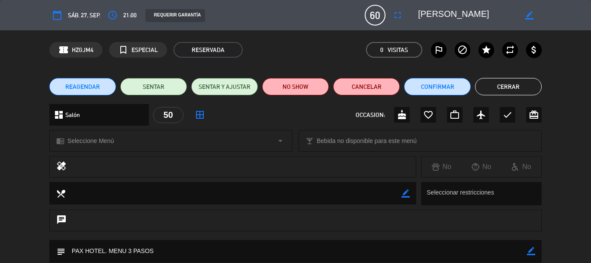
click at [82, 83] on span "REAGENDAR" at bounding box center [82, 86] width 35 height 9
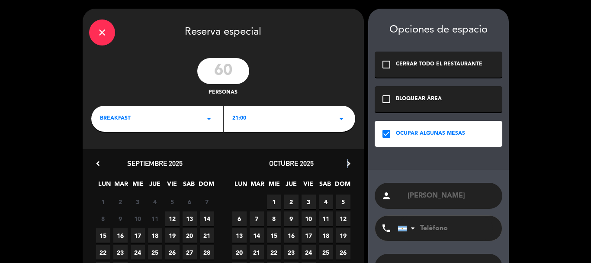
click at [348, 164] on icon "chevron_right" at bounding box center [348, 163] width 9 height 9
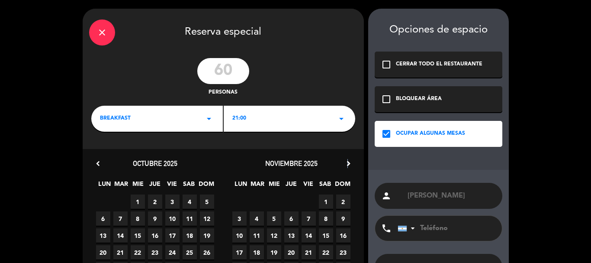
scroll to position [66, 0]
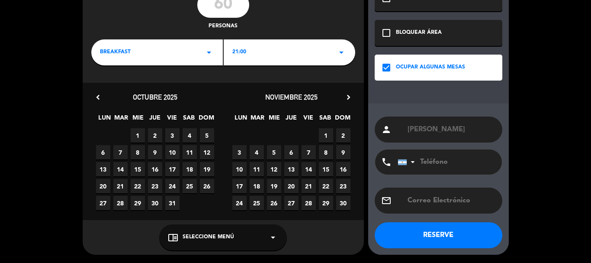
click at [292, 201] on span "27" at bounding box center [291, 203] width 14 height 14
click at [165, 46] on div "BREAKFAST arrow_drop_down" at bounding box center [157, 52] width 132 height 26
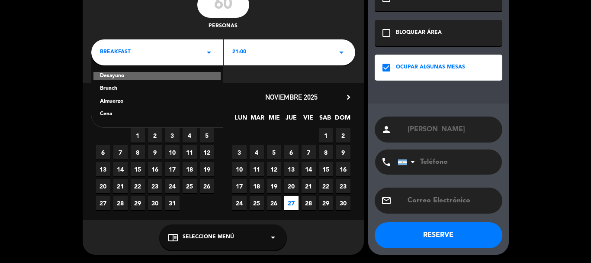
click at [110, 112] on div "Cena" at bounding box center [157, 114] width 114 height 9
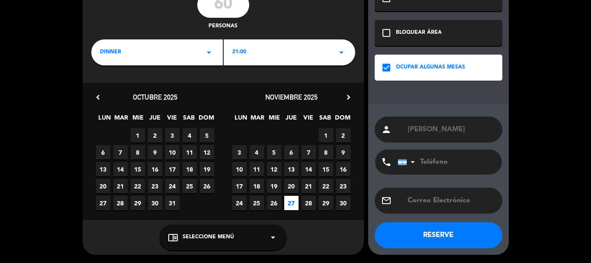
click at [424, 235] on button "RESERVE" at bounding box center [439, 235] width 128 height 26
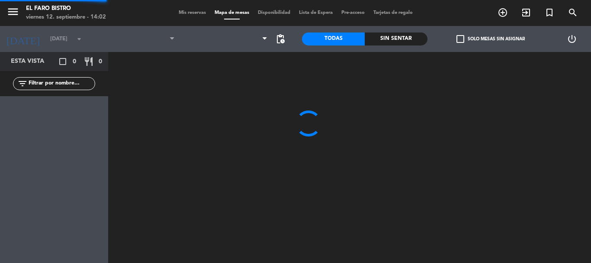
type input "[DEMOGRAPHIC_DATA][DATE]"
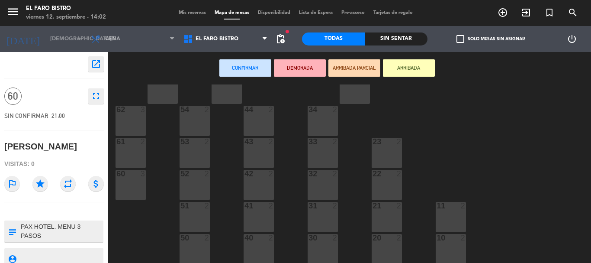
scroll to position [123, 0]
click at [258, 127] on div "44 2" at bounding box center [259, 119] width 30 height 30
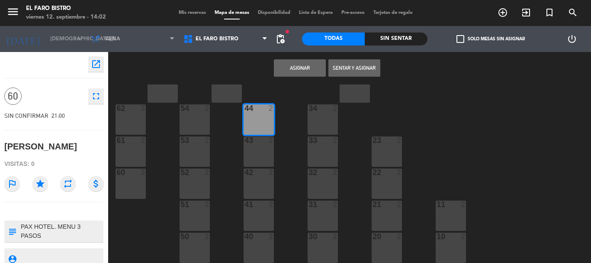
click at [260, 166] on div "43 2" at bounding box center [259, 151] width 30 height 30
drag, startPoint x: 266, startPoint y: 192, endPoint x: 267, endPoint y: 212, distance: 20.3
click at [266, 192] on div "42 2" at bounding box center [259, 183] width 30 height 30
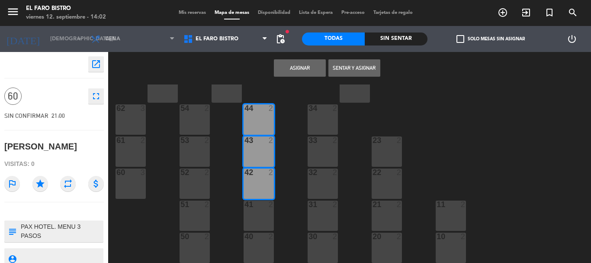
click at [265, 219] on div "41 2" at bounding box center [259, 215] width 30 height 30
click at [265, 236] on div "TAUX 3 T5 3 T4 3 [MEDICAL_DATA] 3 T6 3 T2 3 T7 4 T8 2 T9 2 T10 2 T1 4 63 3 45 4…" at bounding box center [352, 173] width 477 height 178
click at [267, 243] on div "40 2" at bounding box center [259, 247] width 30 height 30
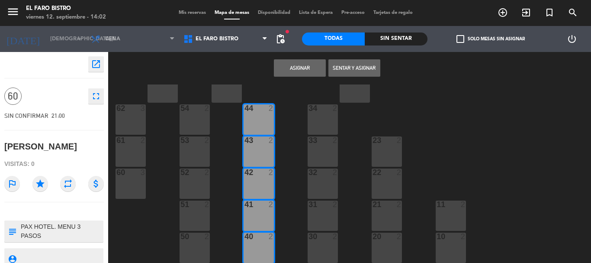
click at [304, 71] on button "Asignar" at bounding box center [300, 67] width 52 height 17
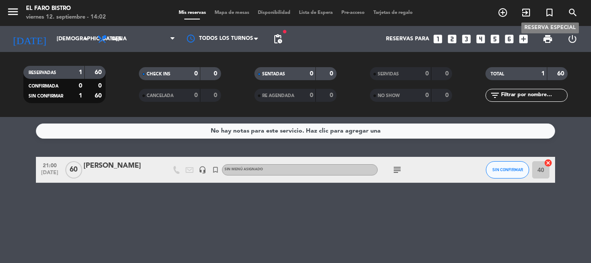
click at [550, 14] on icon "turned_in_not" at bounding box center [549, 12] width 10 height 10
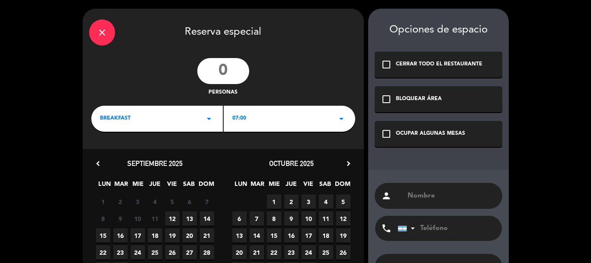
click at [235, 71] on input "number" at bounding box center [223, 71] width 52 height 26
type input "60"
click at [149, 127] on div "BREAKFAST arrow_drop_down" at bounding box center [157, 119] width 132 height 26
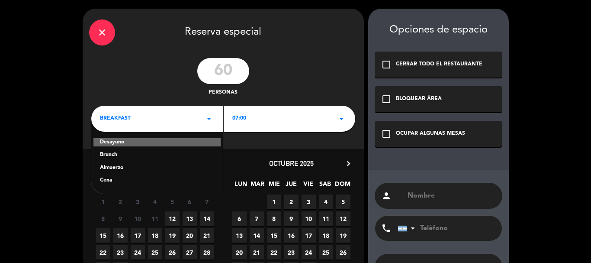
click at [108, 179] on div "Cena" at bounding box center [157, 180] width 114 height 9
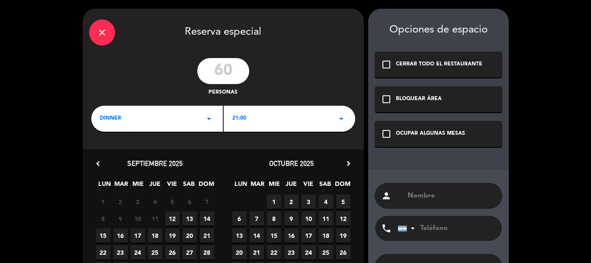
click at [277, 118] on div "21:00 arrow_drop_down" at bounding box center [290, 119] width 132 height 26
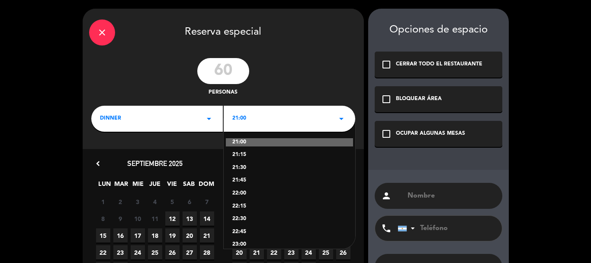
click at [264, 118] on div "21:00 arrow_drop_down" at bounding box center [290, 119] width 132 height 26
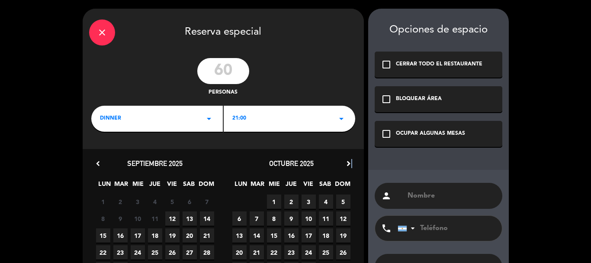
click at [352, 163] on icon "chevron_right" at bounding box center [348, 163] width 9 height 9
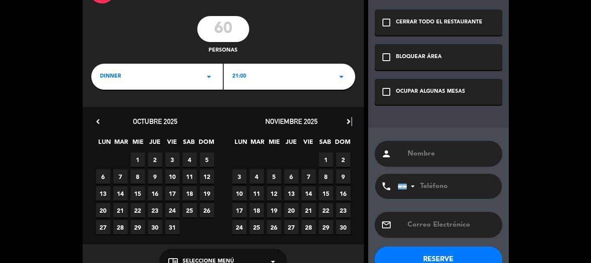
scroll to position [43, 0]
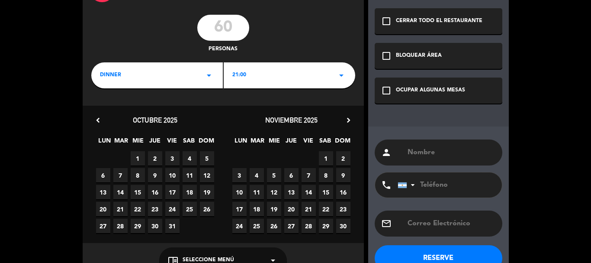
drag, startPoint x: 310, startPoint y: 228, endPoint x: 312, endPoint y: 221, distance: 7.1
click at [310, 226] on span "28" at bounding box center [309, 226] width 14 height 14
click at [388, 87] on icon "check_box_outline_blank" at bounding box center [386, 90] width 10 height 10
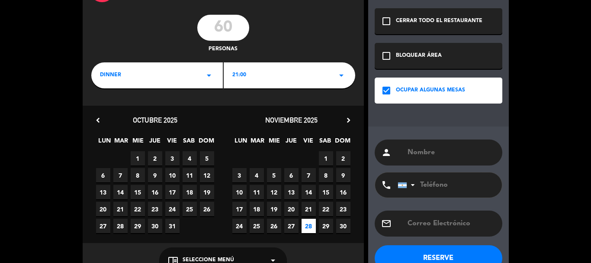
click at [421, 155] on input "text" at bounding box center [451, 152] width 89 height 12
type input "[PERSON_NAME]"
click at [443, 250] on button "RESERVE" at bounding box center [439, 258] width 128 height 26
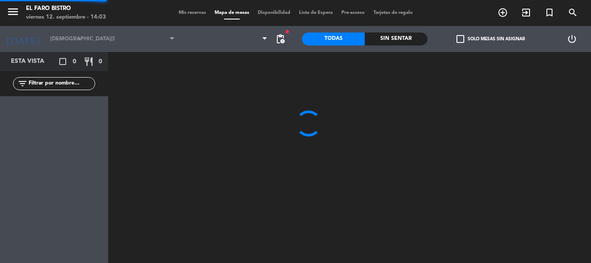
type input "[DATE]"
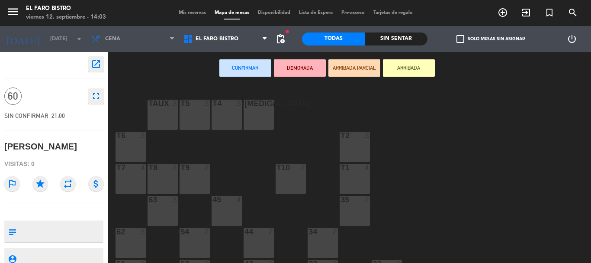
click at [61, 229] on textarea at bounding box center [61, 231] width 83 height 18
paste textarea "PAX HOTEL. MENU 3 PASOS"
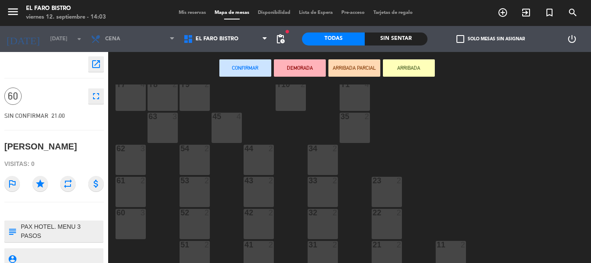
scroll to position [87, 0]
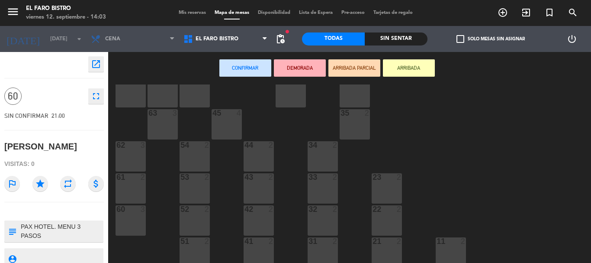
type textarea "PAX HOTEL. MENU 3 PASOS"
drag, startPoint x: 246, startPoint y: 157, endPoint x: 255, endPoint y: 181, distance: 26.4
click at [247, 159] on div "44 2" at bounding box center [259, 156] width 30 height 30
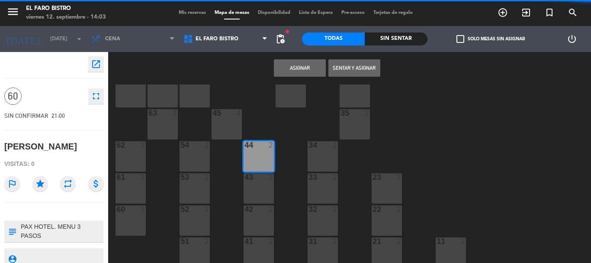
click at [260, 194] on div "43 2" at bounding box center [259, 188] width 30 height 30
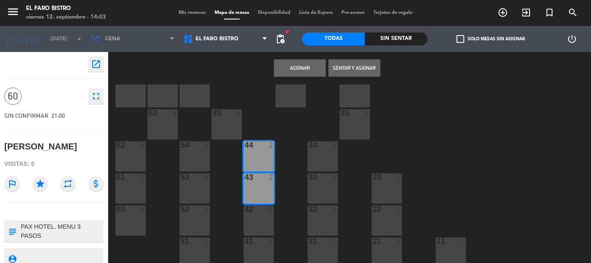
click at [252, 227] on div "42 2" at bounding box center [259, 220] width 30 height 30
click at [259, 249] on div "41 2" at bounding box center [259, 252] width 30 height 30
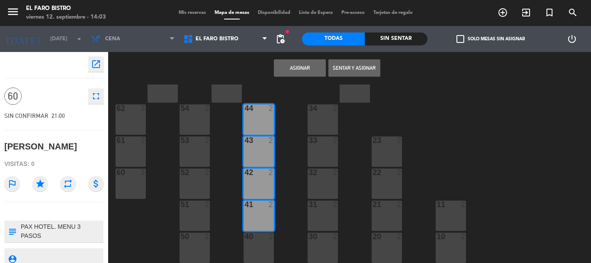
drag, startPoint x: 260, startPoint y: 242, endPoint x: 265, endPoint y: 215, distance: 27.8
click at [259, 241] on div "40 2" at bounding box center [259, 247] width 30 height 30
click at [301, 69] on button "Asignar" at bounding box center [300, 67] width 52 height 17
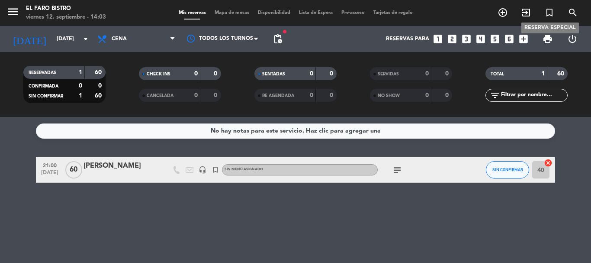
click at [550, 15] on icon "turned_in_not" at bounding box center [549, 12] width 10 height 10
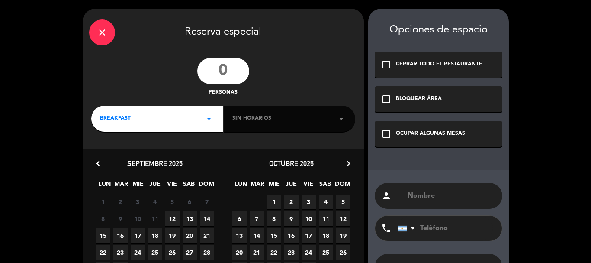
drag, startPoint x: 230, startPoint y: 78, endPoint x: 225, endPoint y: 74, distance: 6.8
click at [226, 75] on input "number" at bounding box center [223, 71] width 52 height 26
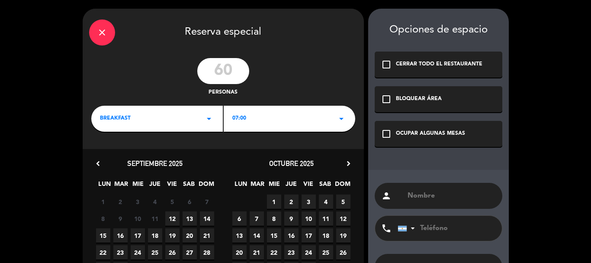
type input "60"
click at [350, 161] on icon "chevron_right" at bounding box center [348, 163] width 9 height 9
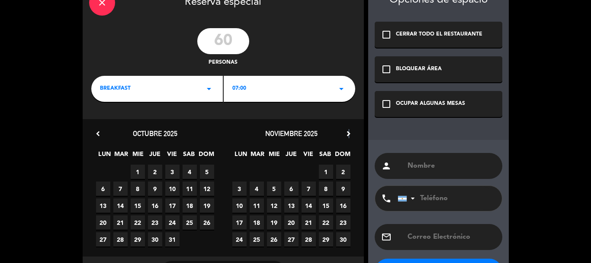
scroll to position [43, 0]
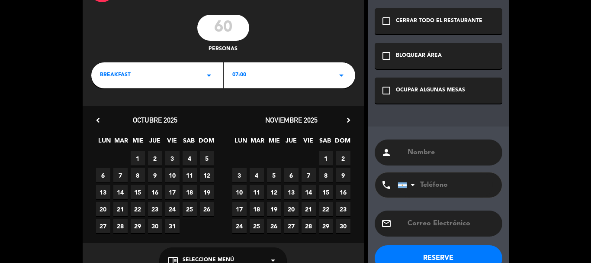
click at [154, 77] on div "BREAKFAST arrow_drop_down" at bounding box center [157, 75] width 132 height 26
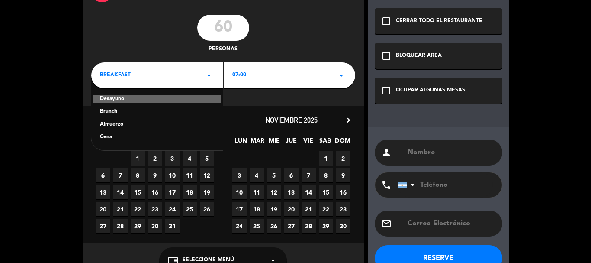
click at [106, 136] on div "Cena" at bounding box center [157, 137] width 114 height 9
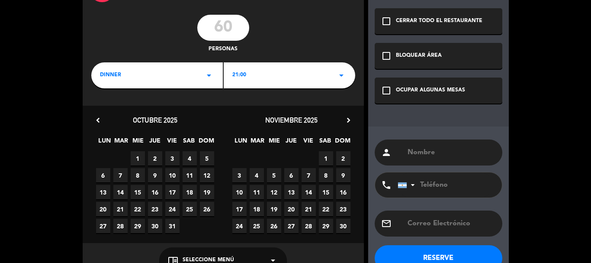
click at [323, 225] on span "29" at bounding box center [326, 226] width 14 height 14
click at [382, 90] on icon "check_box_outline_blank" at bounding box center [386, 90] width 10 height 10
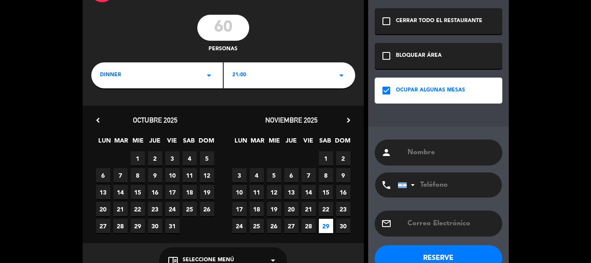
click at [416, 150] on input "text" at bounding box center [451, 152] width 89 height 12
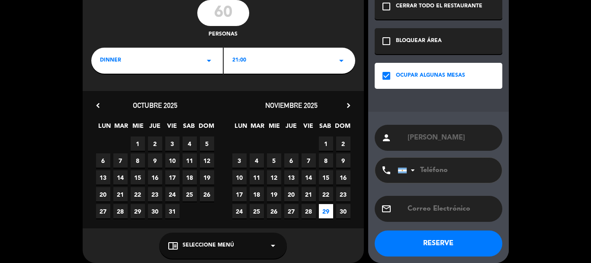
scroll to position [66, 0]
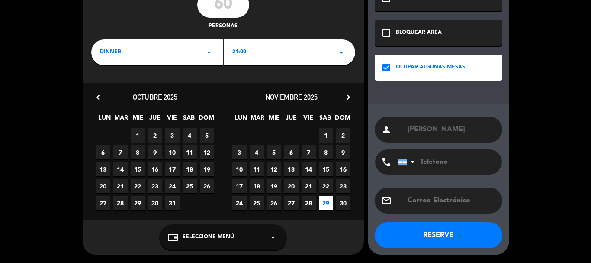
type input "[PERSON_NAME]"
click at [429, 238] on button "RESERVE" at bounding box center [439, 235] width 128 height 26
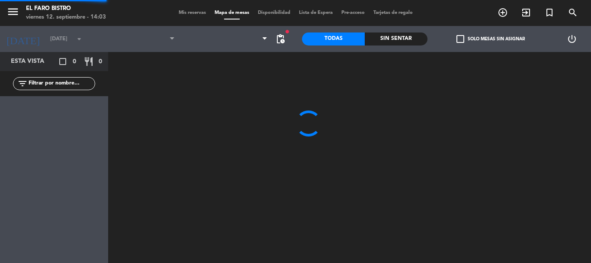
type input "[DATE]"
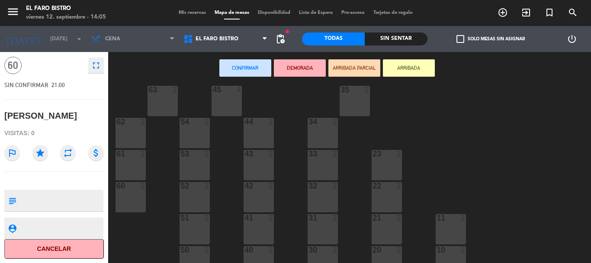
scroll to position [123, 0]
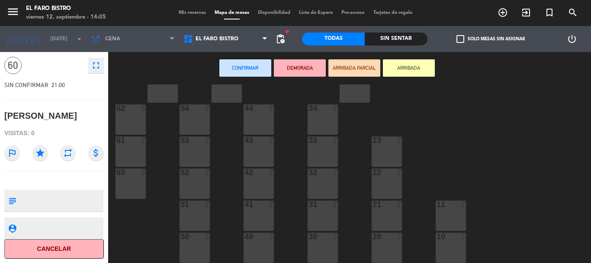
click at [197, 123] on div "54 2" at bounding box center [195, 119] width 30 height 30
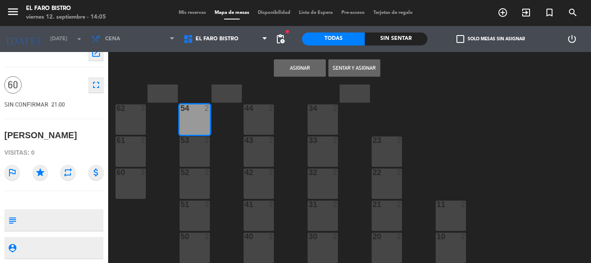
click at [194, 162] on div "53 2" at bounding box center [195, 151] width 30 height 30
click at [201, 184] on div "52 2" at bounding box center [195, 183] width 30 height 30
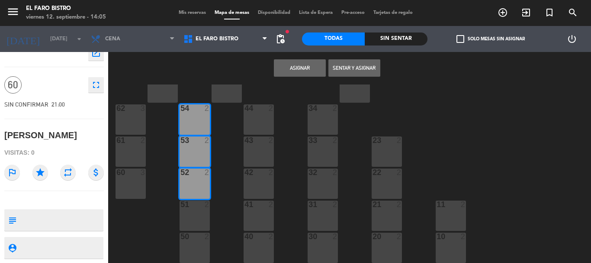
click at [203, 211] on div "51 2" at bounding box center [195, 215] width 30 height 30
click at [200, 231] on div "TAUX 3 T5 3 T4 3 [MEDICAL_DATA] 3 T6 3 T2 3 T7 4 T8 2 T9 2 T10 2 T1 4 63 3 45 4…" at bounding box center [352, 173] width 477 height 178
click at [206, 244] on div "50 2" at bounding box center [195, 247] width 30 height 30
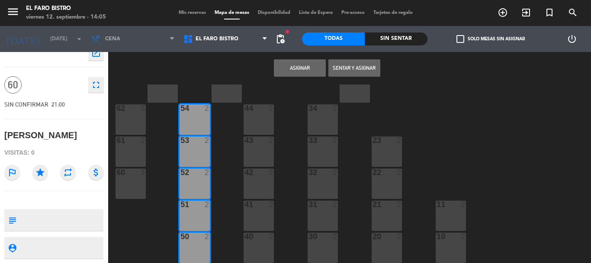
click at [78, 221] on textarea at bounding box center [61, 220] width 83 height 18
paste textarea "PAX HOTEL. MENU 3 PASOS"
type textarea "PAX HOTEL. MENU 3 PASOS"
click at [289, 70] on button "Asignar" at bounding box center [300, 67] width 52 height 17
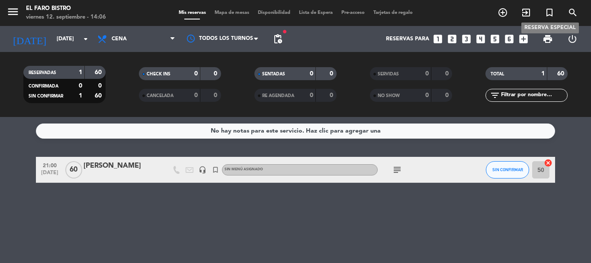
click at [550, 17] on icon "turned_in_not" at bounding box center [549, 12] width 10 height 10
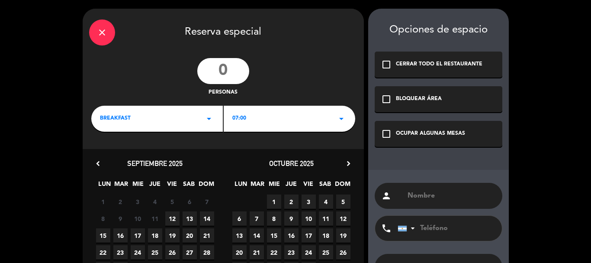
click at [240, 62] on input "number" at bounding box center [223, 71] width 52 height 26
type input "60"
click at [348, 166] on icon "chevron_right" at bounding box center [348, 163] width 9 height 9
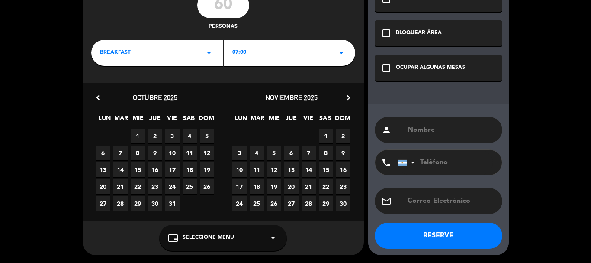
scroll to position [66, 0]
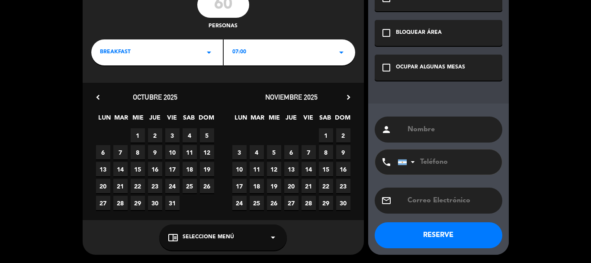
click at [344, 204] on span "30" at bounding box center [343, 203] width 14 height 14
click at [182, 58] on div "BREAKFAST arrow_drop_down" at bounding box center [157, 52] width 132 height 26
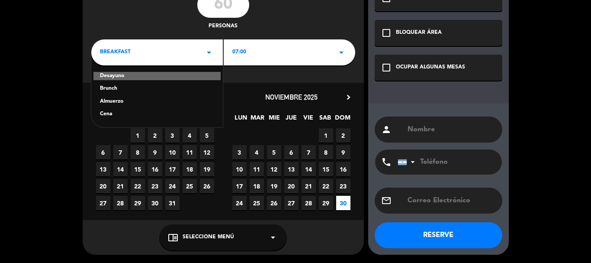
click at [109, 117] on div "Cena" at bounding box center [157, 114] width 114 height 9
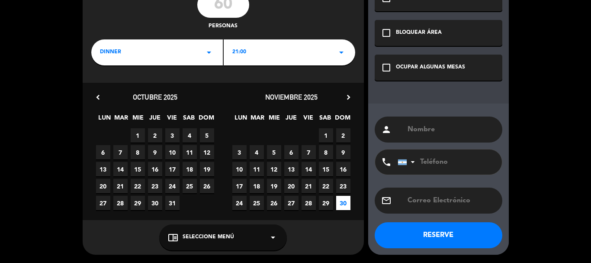
click at [384, 72] on icon "check_box_outline_blank" at bounding box center [386, 67] width 10 height 10
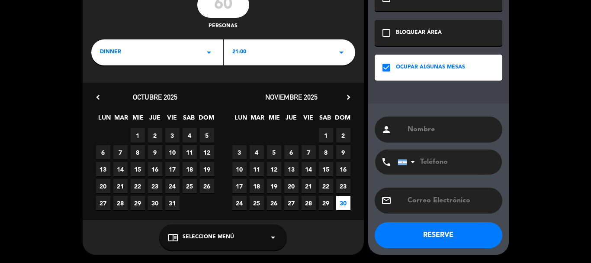
click at [407, 131] on input "text" at bounding box center [451, 129] width 89 height 12
drag, startPoint x: 442, startPoint y: 128, endPoint x: 405, endPoint y: 130, distance: 36.8
click at [405, 130] on div "person DESAYUNO" at bounding box center [439, 129] width 128 height 26
click at [467, 137] on div "person DESAYUNO" at bounding box center [439, 129] width 128 height 26
drag, startPoint x: 464, startPoint y: 134, endPoint x: 457, endPoint y: 131, distance: 7.2
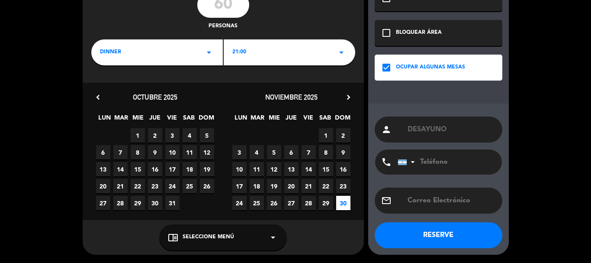
click at [457, 131] on input "DESAYUNO" at bounding box center [451, 129] width 89 height 12
click at [441, 131] on input "DESAYUNO" at bounding box center [451, 129] width 89 height 12
drag, startPoint x: 460, startPoint y: 133, endPoint x: 401, endPoint y: 133, distance: 59.7
click at [399, 135] on div "person DESAYUNO" at bounding box center [439, 129] width 128 height 26
type input "[PERSON_NAME]"
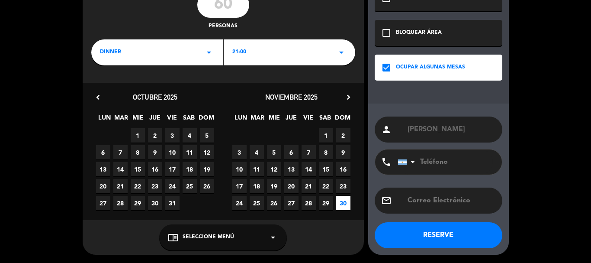
click at [444, 241] on button "RESERVE" at bounding box center [439, 235] width 128 height 26
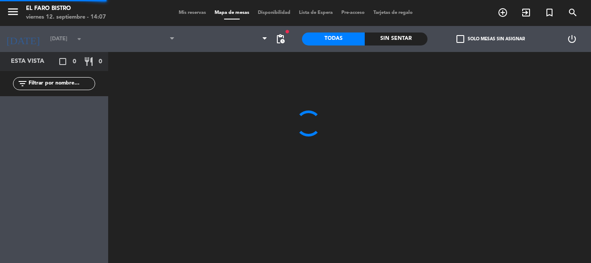
type input "[DATE]"
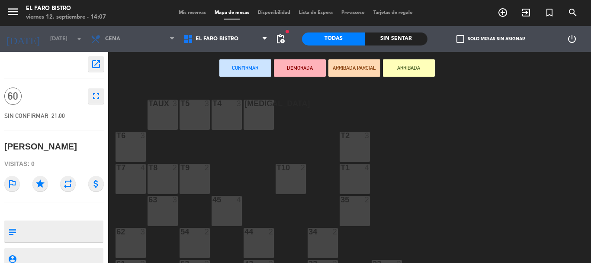
click at [64, 225] on textarea at bounding box center [61, 231] width 83 height 18
paste textarea "PAX HOTEL. MENU 3 PASOS"
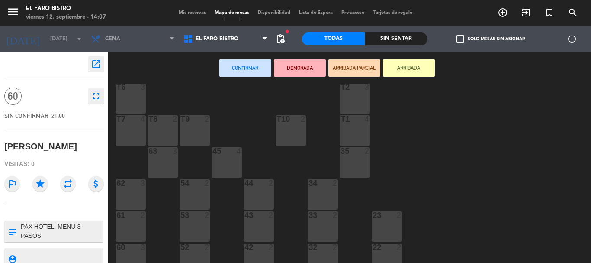
scroll to position [123, 0]
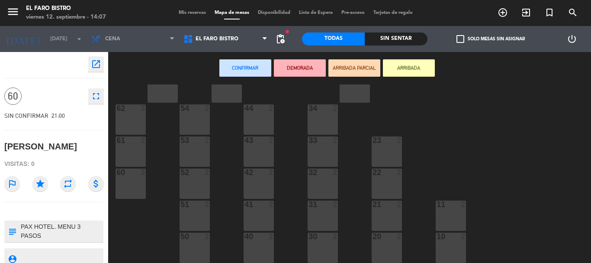
type textarea "PAX HOTEL. MENU 3 PASOS"
click at [210, 128] on div "54 2" at bounding box center [195, 119] width 30 height 30
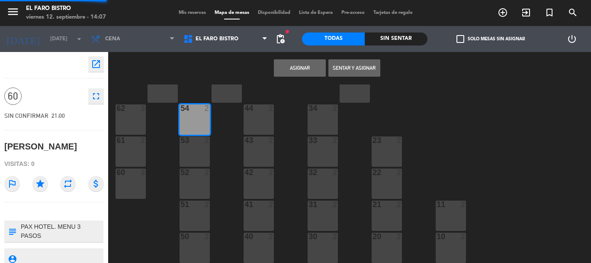
click at [205, 154] on div "53 2" at bounding box center [195, 151] width 30 height 30
drag, startPoint x: 188, startPoint y: 197, endPoint x: 189, endPoint y: 204, distance: 7.4
click at [189, 199] on div "TAUX 3 T5 3 T4 3 [MEDICAL_DATA] 3 T6 3 T2 3 T7 4 T8 2 T9 2 T10 2 T1 4 63 3 45 4…" at bounding box center [352, 173] width 477 height 178
click at [196, 188] on div "52 2" at bounding box center [195, 183] width 30 height 30
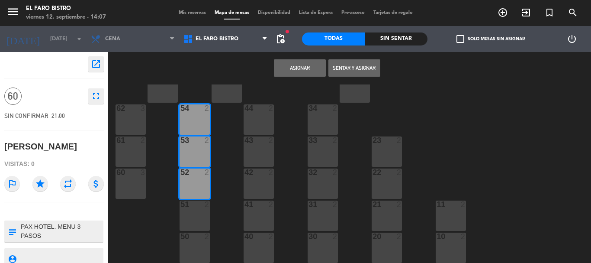
click at [196, 208] on div at bounding box center [194, 204] width 14 height 8
click at [190, 247] on div "50 2" at bounding box center [195, 247] width 30 height 30
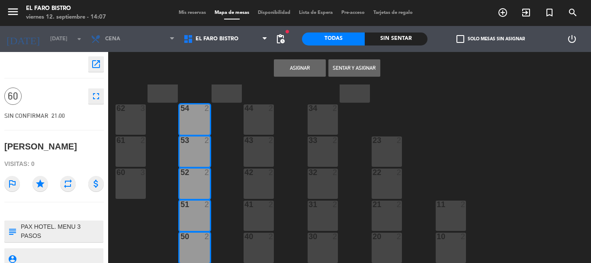
click at [305, 68] on button "Asignar" at bounding box center [300, 67] width 52 height 17
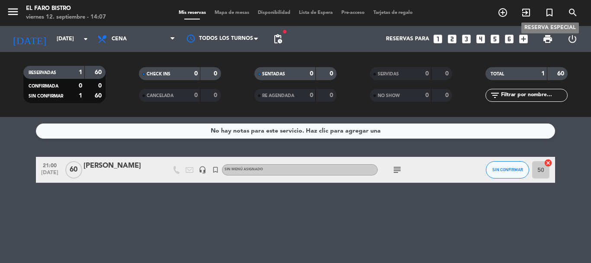
click at [553, 13] on icon "turned_in_not" at bounding box center [549, 12] width 10 height 10
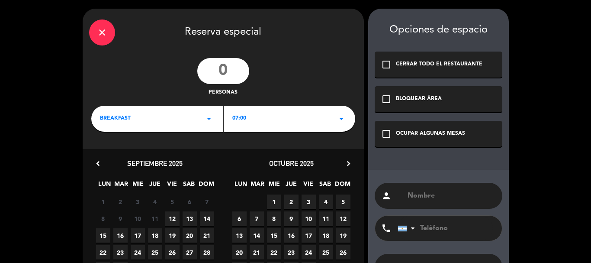
click at [215, 74] on input "number" at bounding box center [223, 71] width 52 height 26
type input "60"
click at [344, 161] on div "octubre 2025 chevron_right" at bounding box center [291, 164] width 136 height 12
click at [346, 163] on icon "chevron_right" at bounding box center [348, 163] width 9 height 9
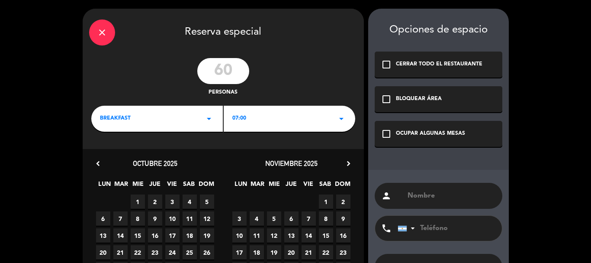
scroll to position [66, 0]
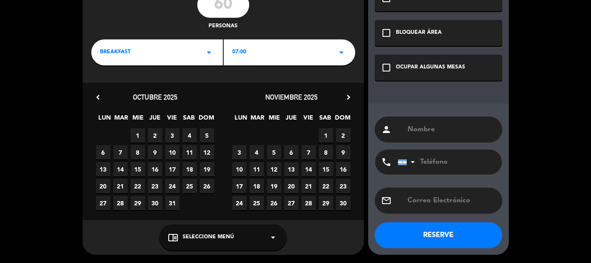
click at [345, 96] on icon "chevron_right" at bounding box center [348, 97] width 9 height 9
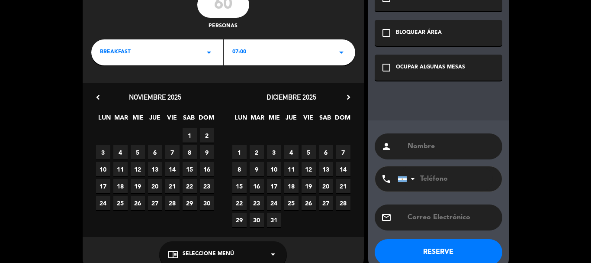
click at [237, 148] on span "1" at bounding box center [239, 152] width 14 height 14
click at [386, 68] on icon "check_box_outline_blank" at bounding box center [386, 67] width 10 height 10
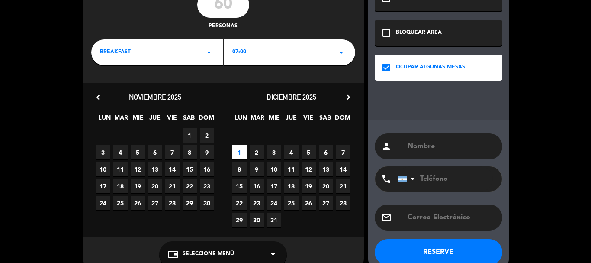
click at [448, 149] on input "text" at bounding box center [451, 146] width 89 height 12
type input "[PERSON_NAME]"
click at [440, 246] on button "RESERVE" at bounding box center [439, 252] width 128 height 26
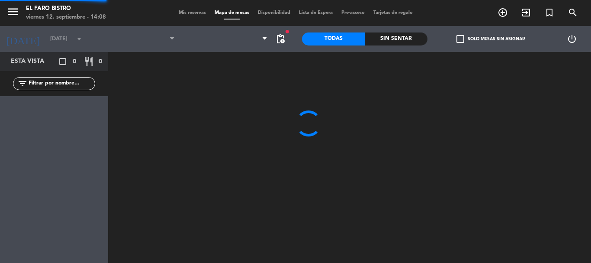
type input "lun. 1 dic."
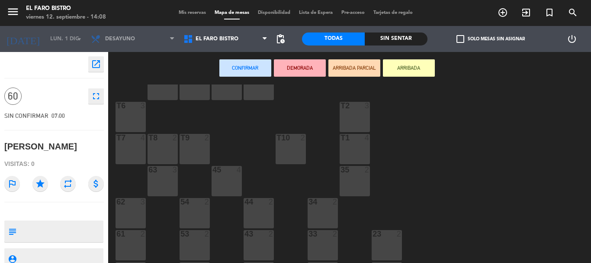
scroll to position [43, 0]
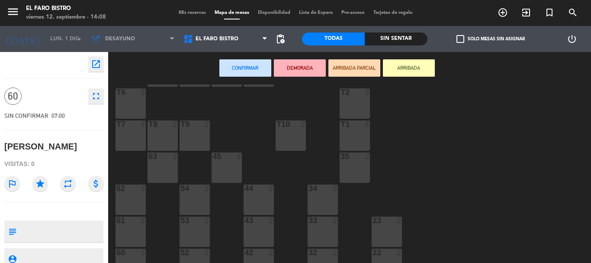
click at [61, 225] on textarea at bounding box center [61, 231] width 83 height 18
paste textarea "PAX HOTEL. MENU 3 PASOS"
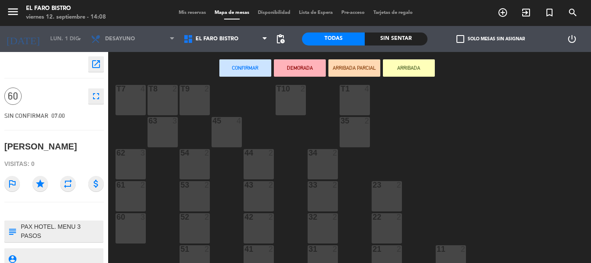
scroll to position [123, 0]
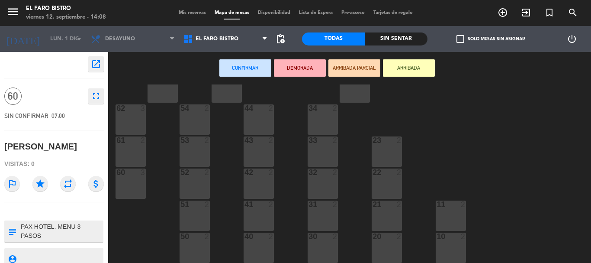
type textarea "PAX HOTEL. MENU 3 PASOS"
drag, startPoint x: 188, startPoint y: 115, endPoint x: 193, endPoint y: 126, distance: 12.2
click at [189, 116] on div "54 2" at bounding box center [195, 119] width 30 height 30
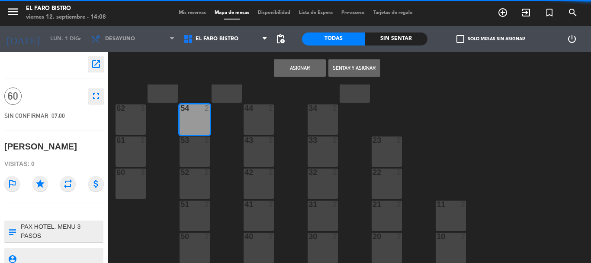
click at [202, 151] on div "53 2" at bounding box center [195, 151] width 30 height 30
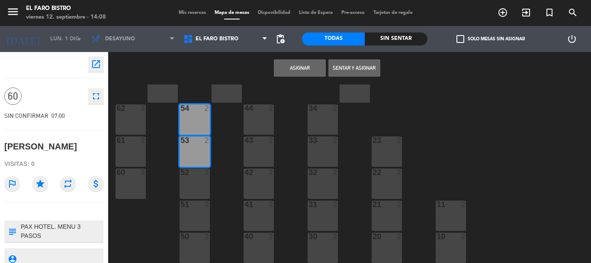
click at [208, 191] on div "52 2" at bounding box center [195, 183] width 30 height 30
click at [202, 213] on div "51 2" at bounding box center [195, 215] width 30 height 30
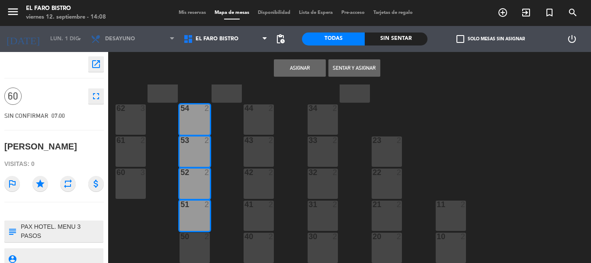
click at [207, 243] on div "50 2" at bounding box center [195, 247] width 30 height 30
click at [295, 68] on button "Asignar" at bounding box center [300, 67] width 52 height 17
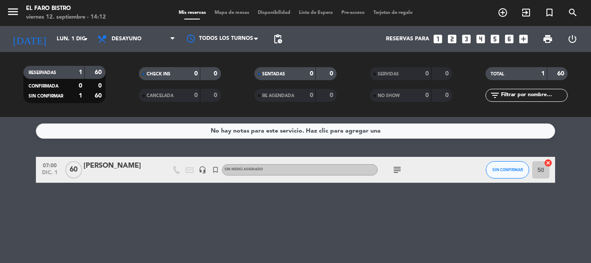
click at [397, 171] on icon "subject" at bounding box center [397, 169] width 10 height 10
drag, startPoint x: 393, startPoint y: 168, endPoint x: 389, endPoint y: 163, distance: 7.4
click at [393, 168] on icon "subject" at bounding box center [397, 169] width 10 height 10
click at [63, 37] on input "lun. 1 dic." at bounding box center [88, 39] width 73 height 15
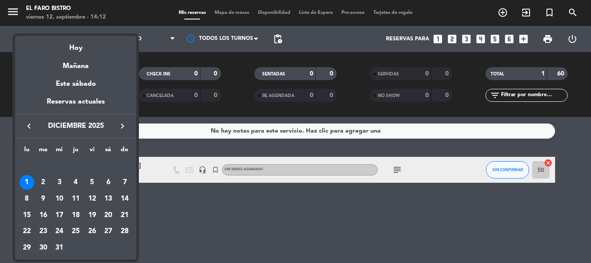
click at [30, 128] on icon "keyboard_arrow_left" at bounding box center [29, 126] width 10 height 10
click at [27, 125] on icon "keyboard_arrow_left" at bounding box center [29, 126] width 10 height 10
click at [258, 215] on div at bounding box center [295, 131] width 591 height 263
